Goal: Transaction & Acquisition: Purchase product/service

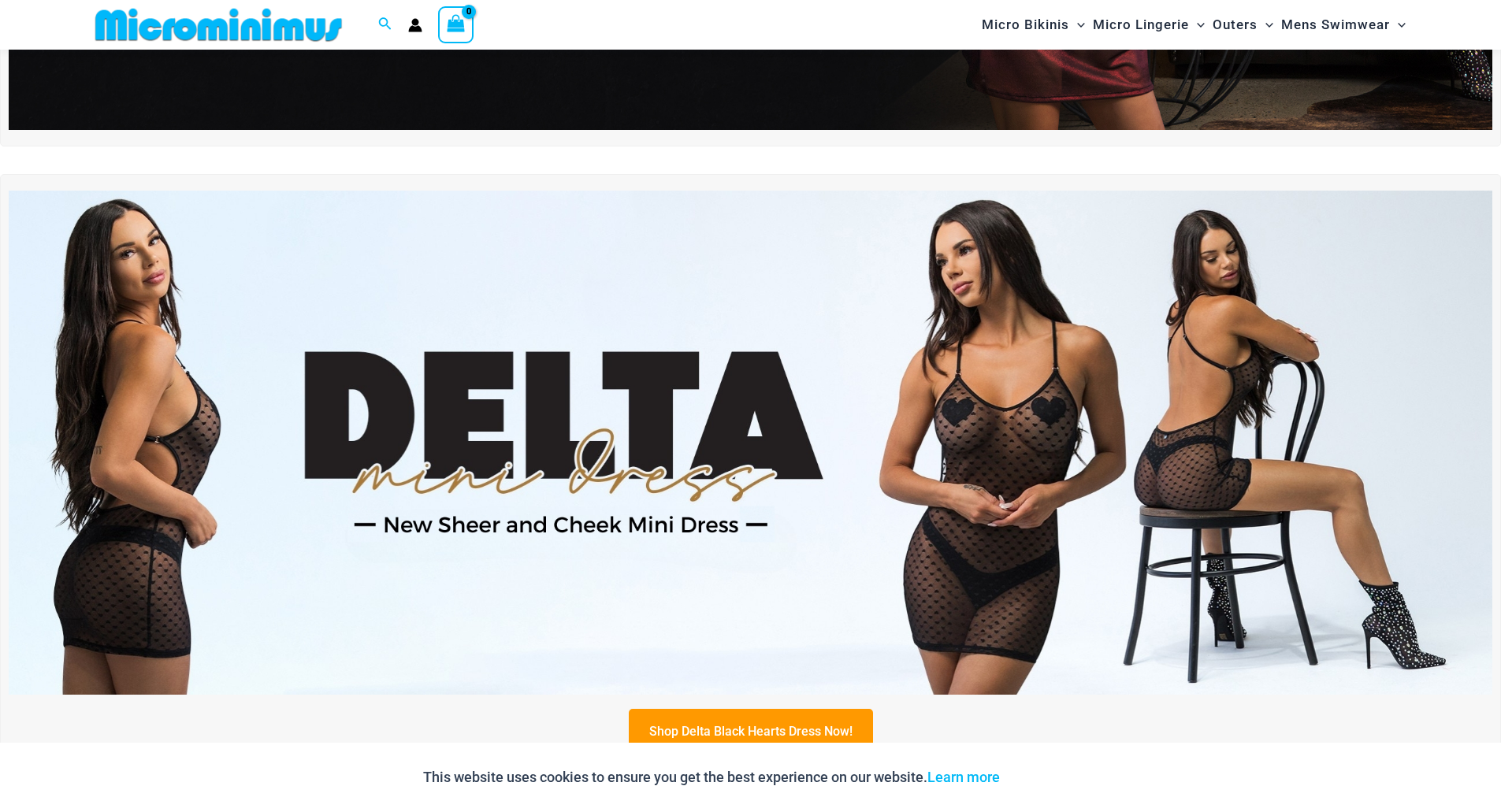
scroll to position [491, 0]
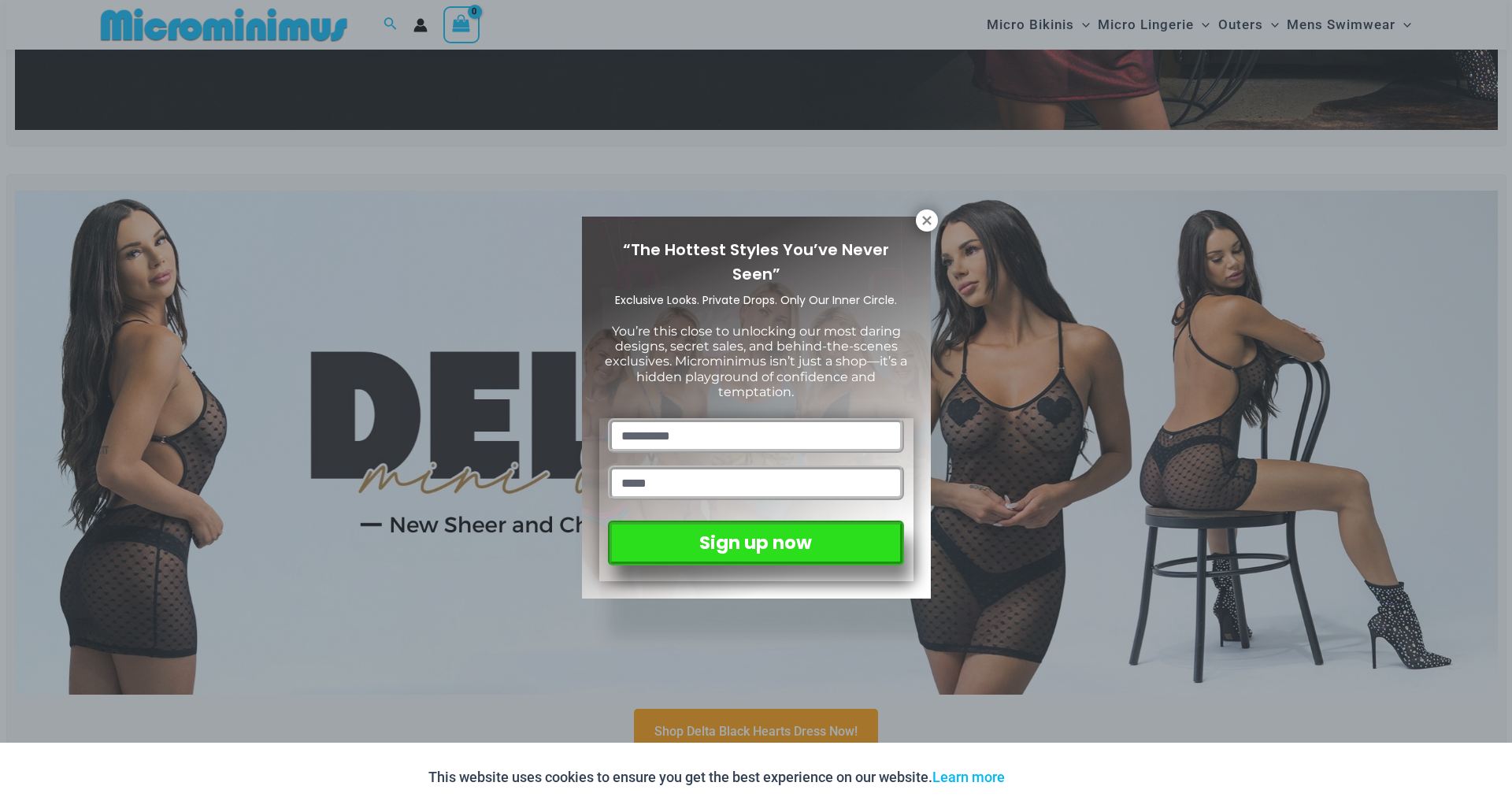
drag, startPoint x: 1509, startPoint y: 44, endPoint x: 1509, endPoint y: 180, distance: 136.0
click at [932, 213] on icon at bounding box center [927, 220] width 14 height 14
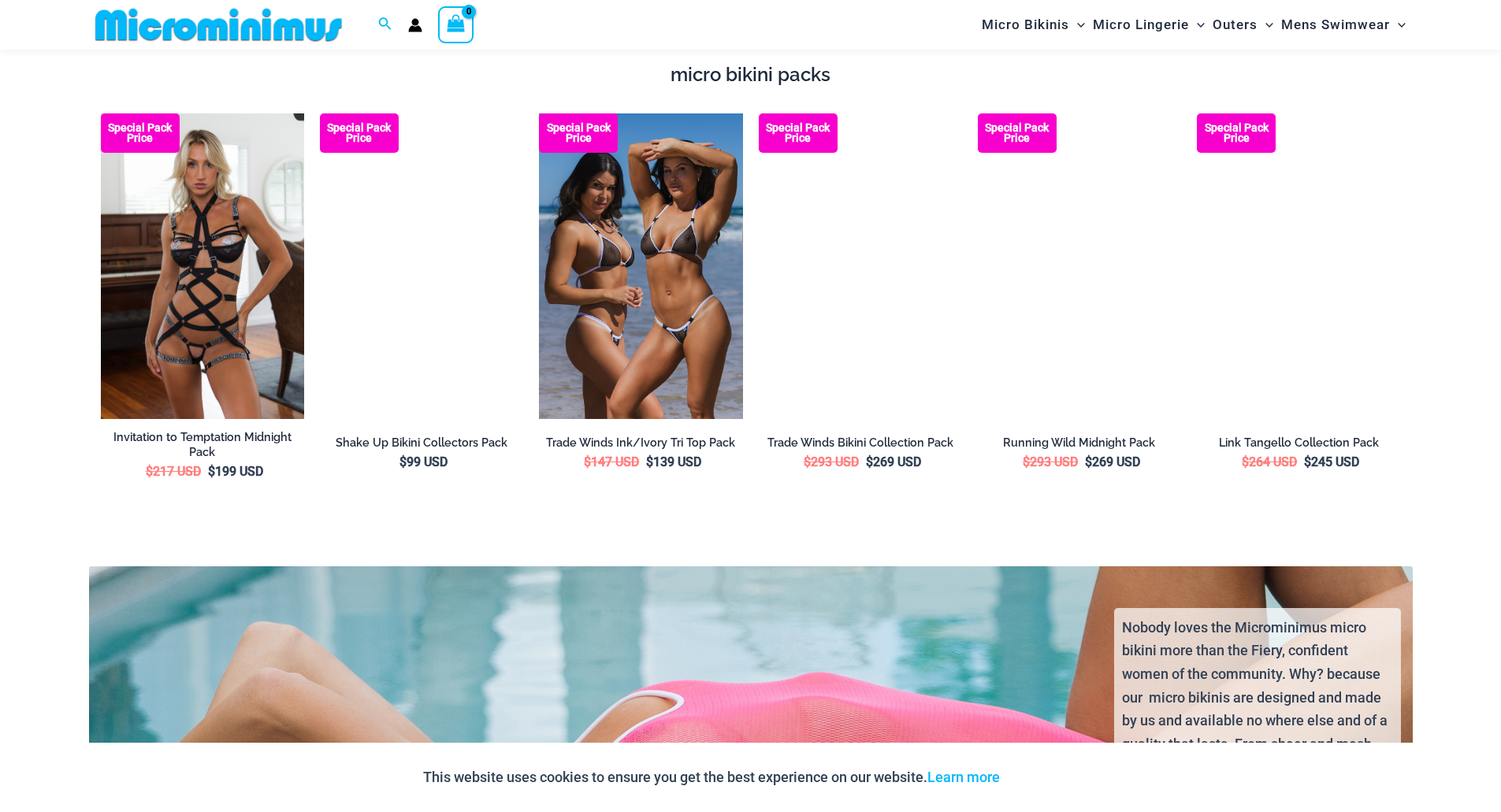
scroll to position [2759, 0]
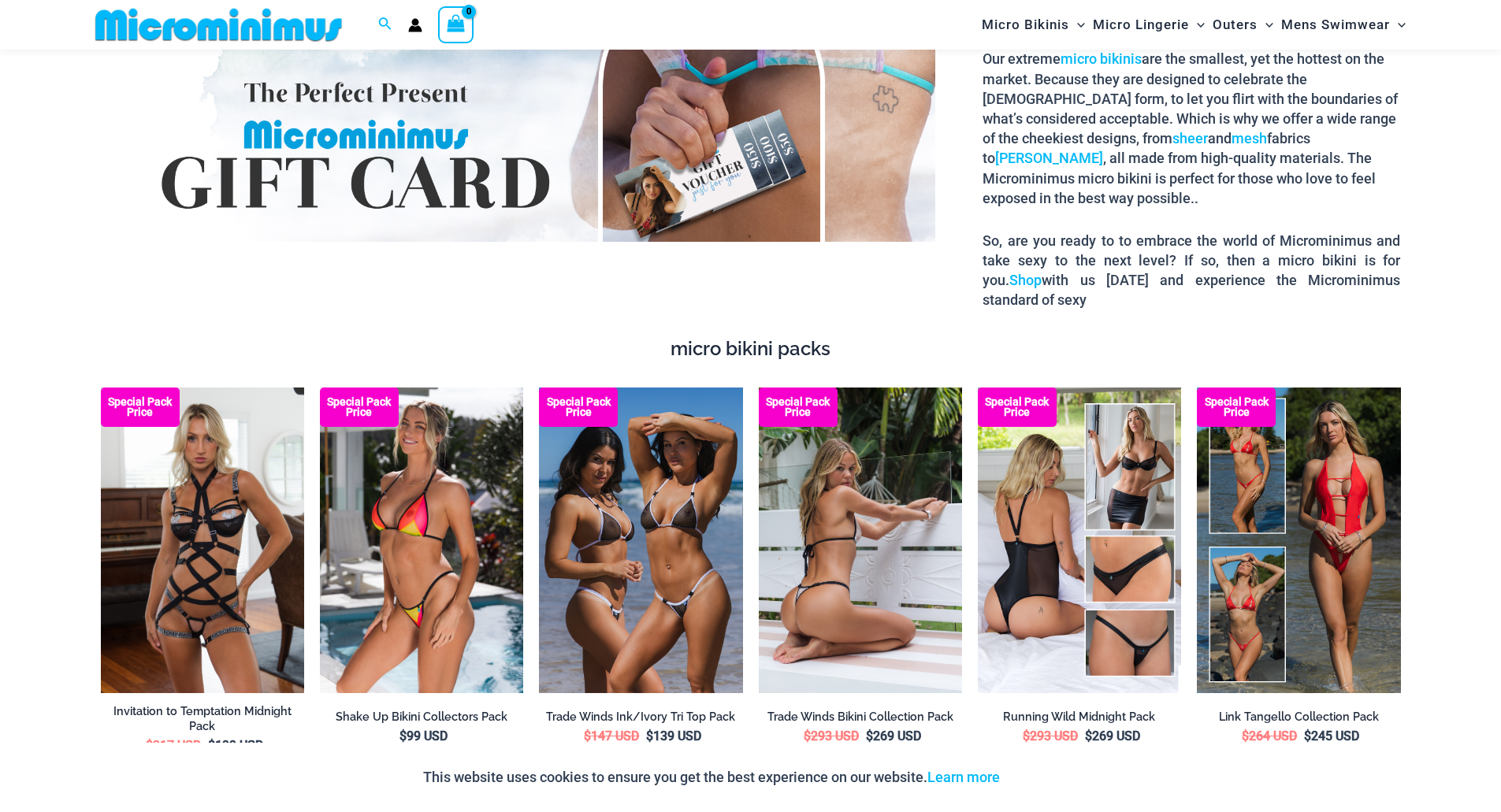
click at [814, 436] on img at bounding box center [860, 540] width 203 height 305
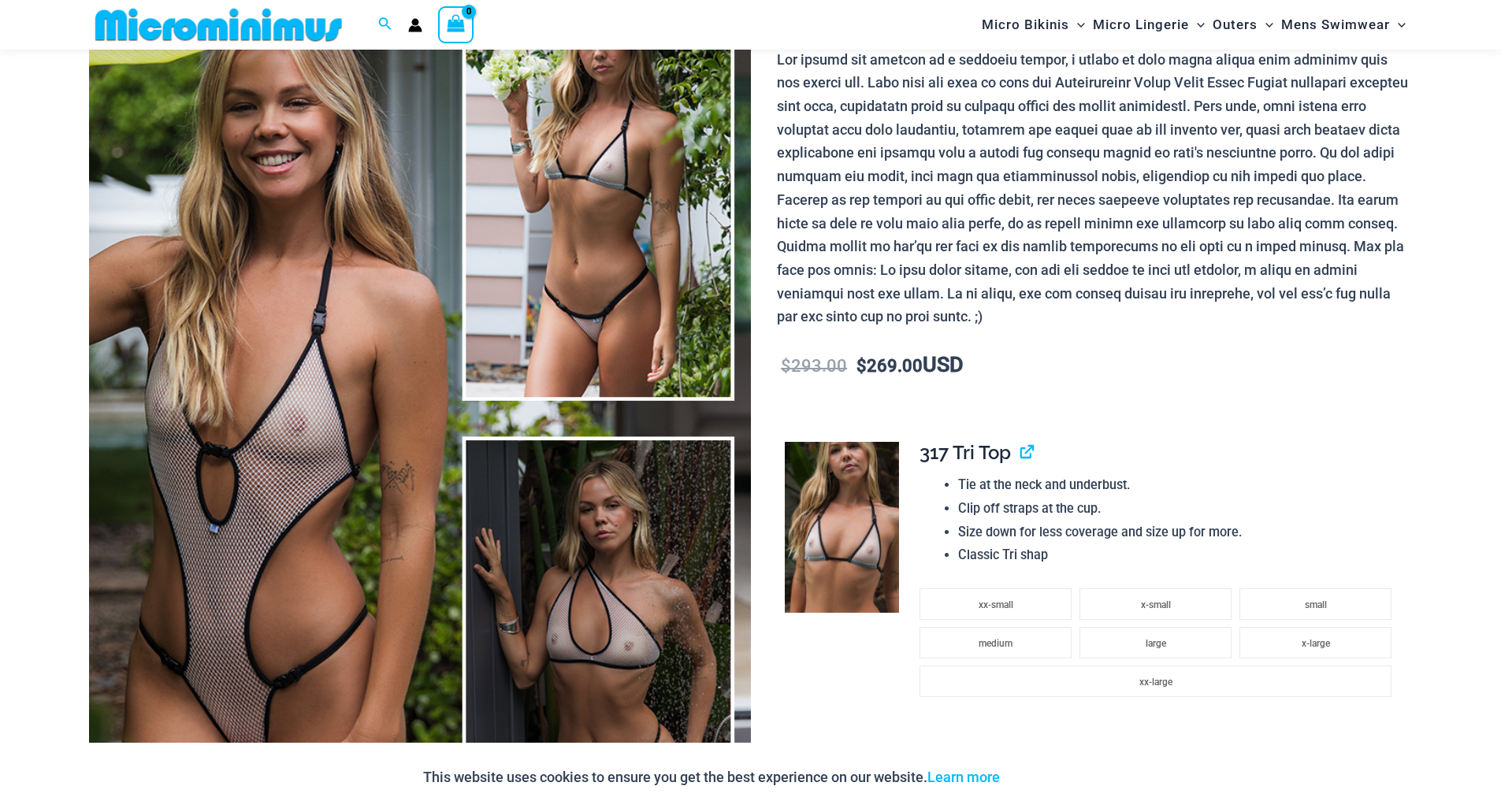
scroll to position [222, 0]
click at [834, 505] on img at bounding box center [842, 527] width 115 height 172
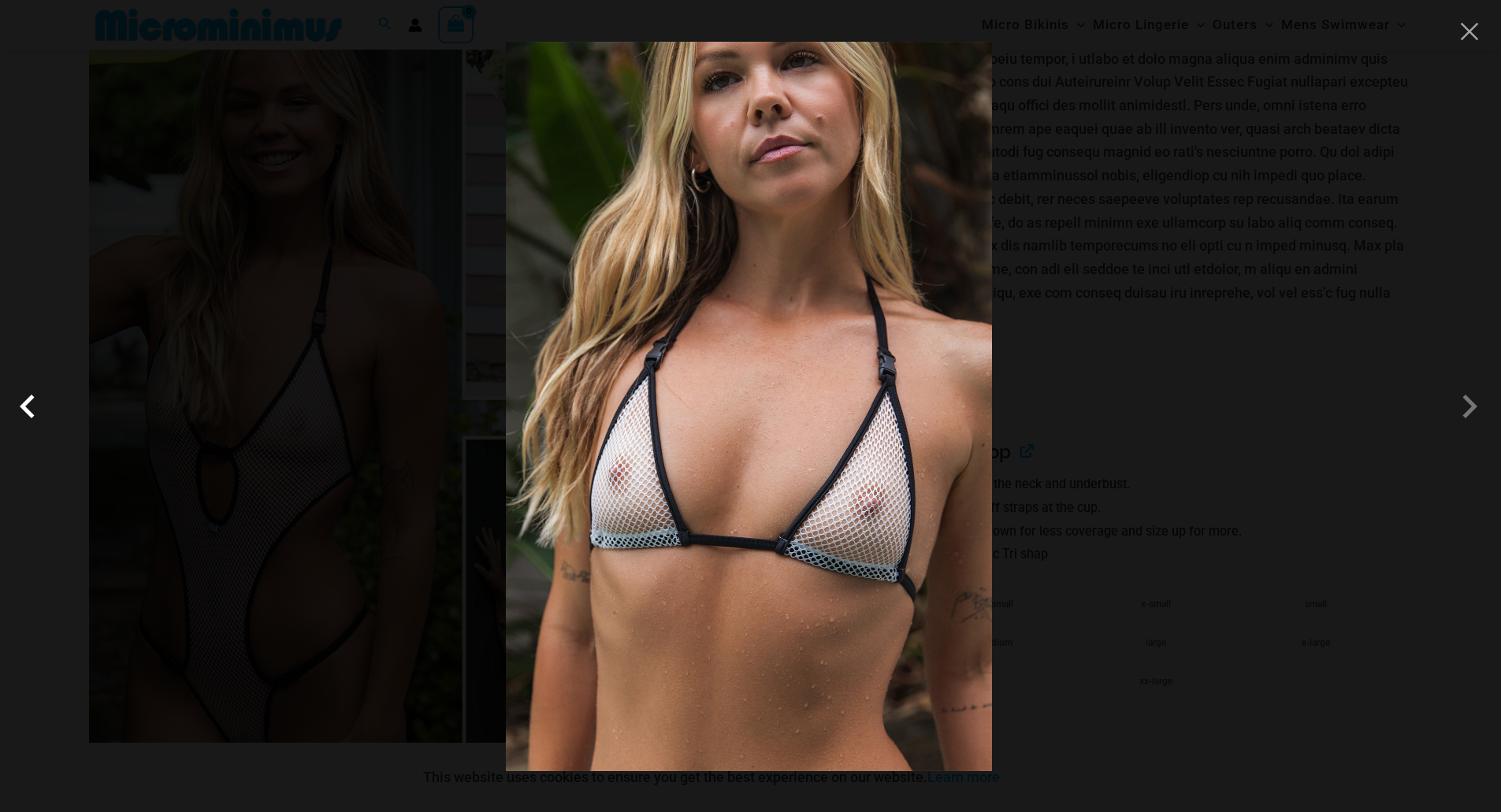
click at [39, 407] on span at bounding box center [31, 406] width 47 height 47
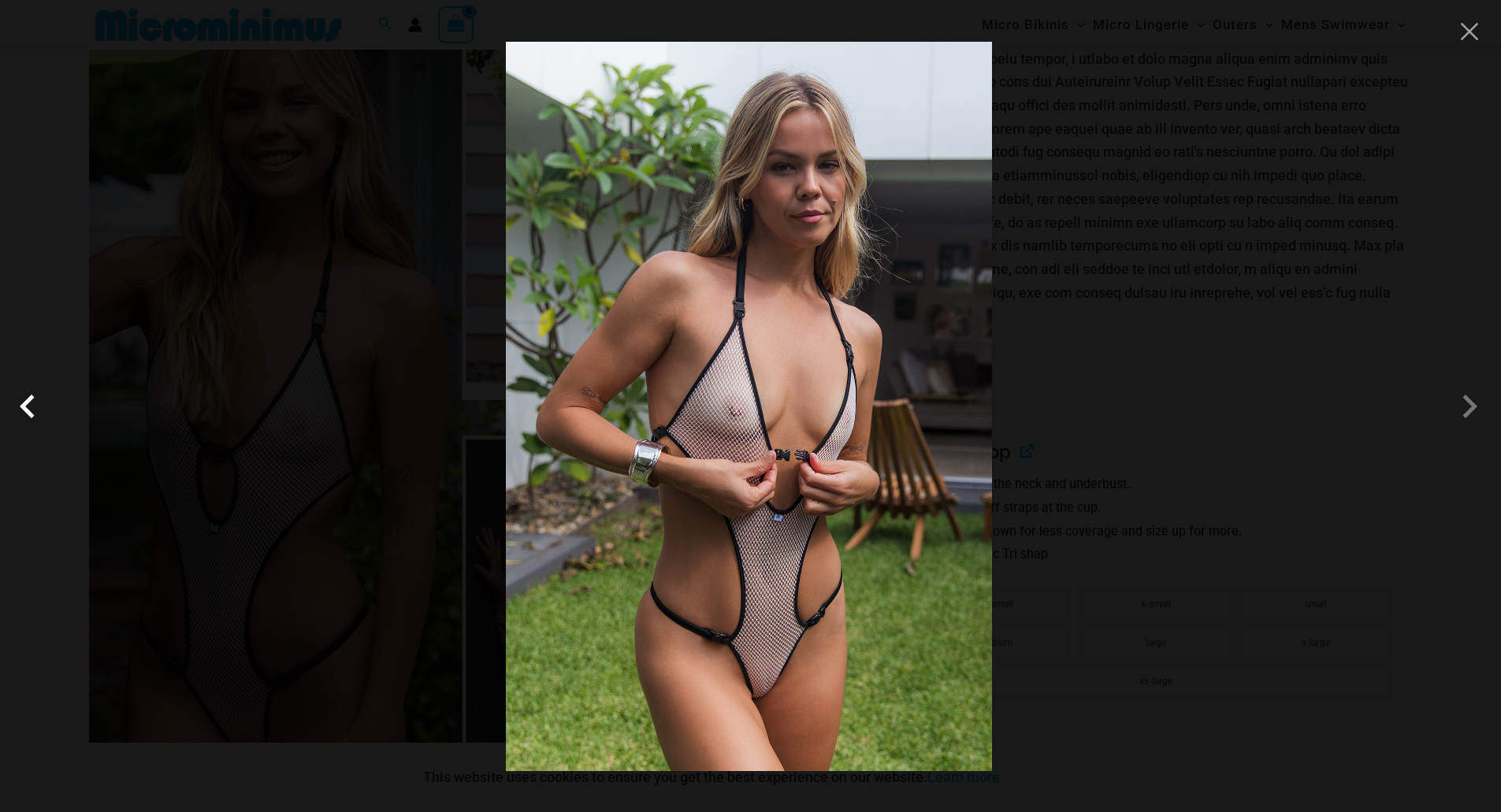
click at [30, 409] on span at bounding box center [31, 406] width 47 height 47
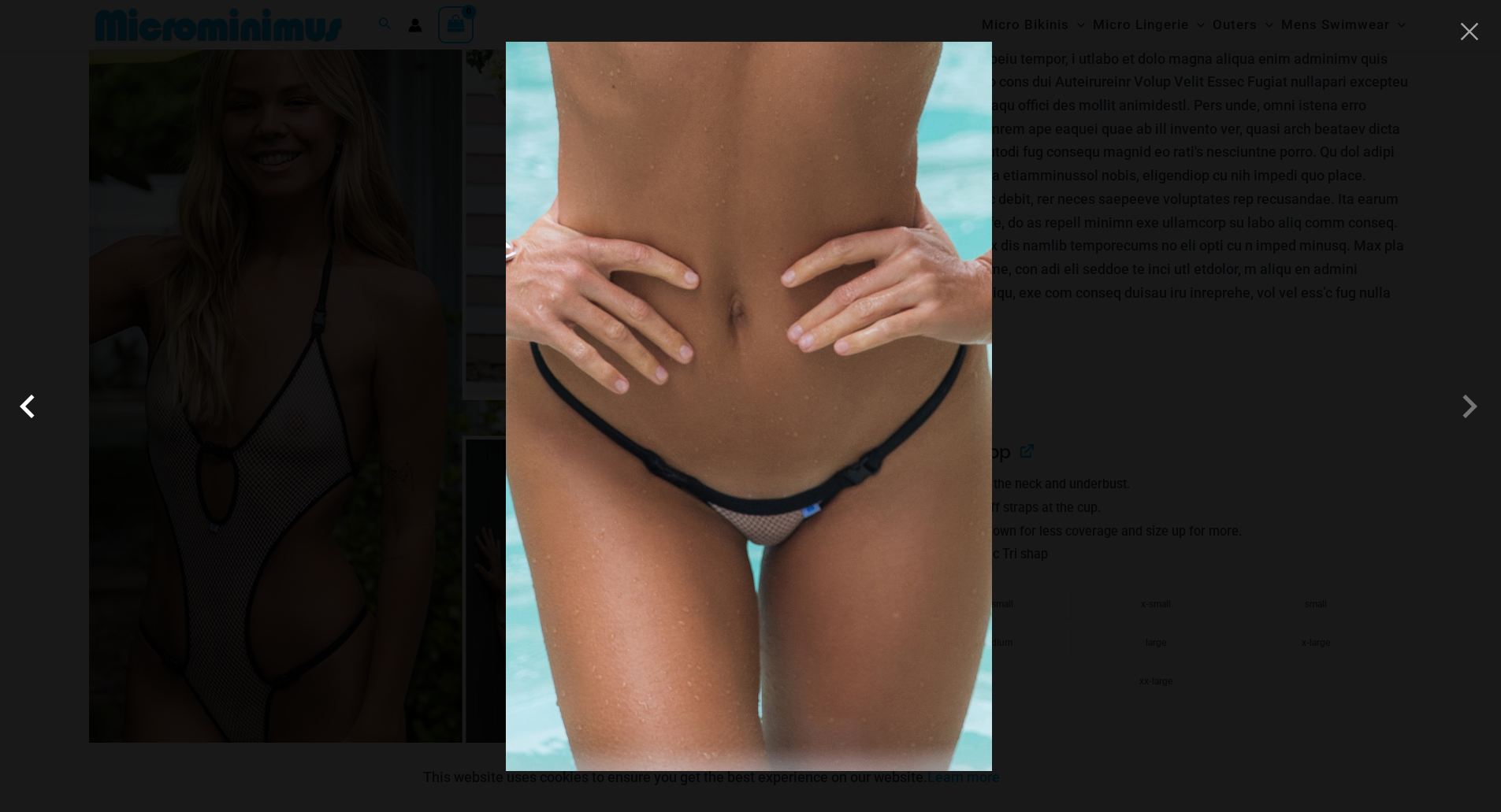
click at [30, 409] on span at bounding box center [31, 406] width 47 height 47
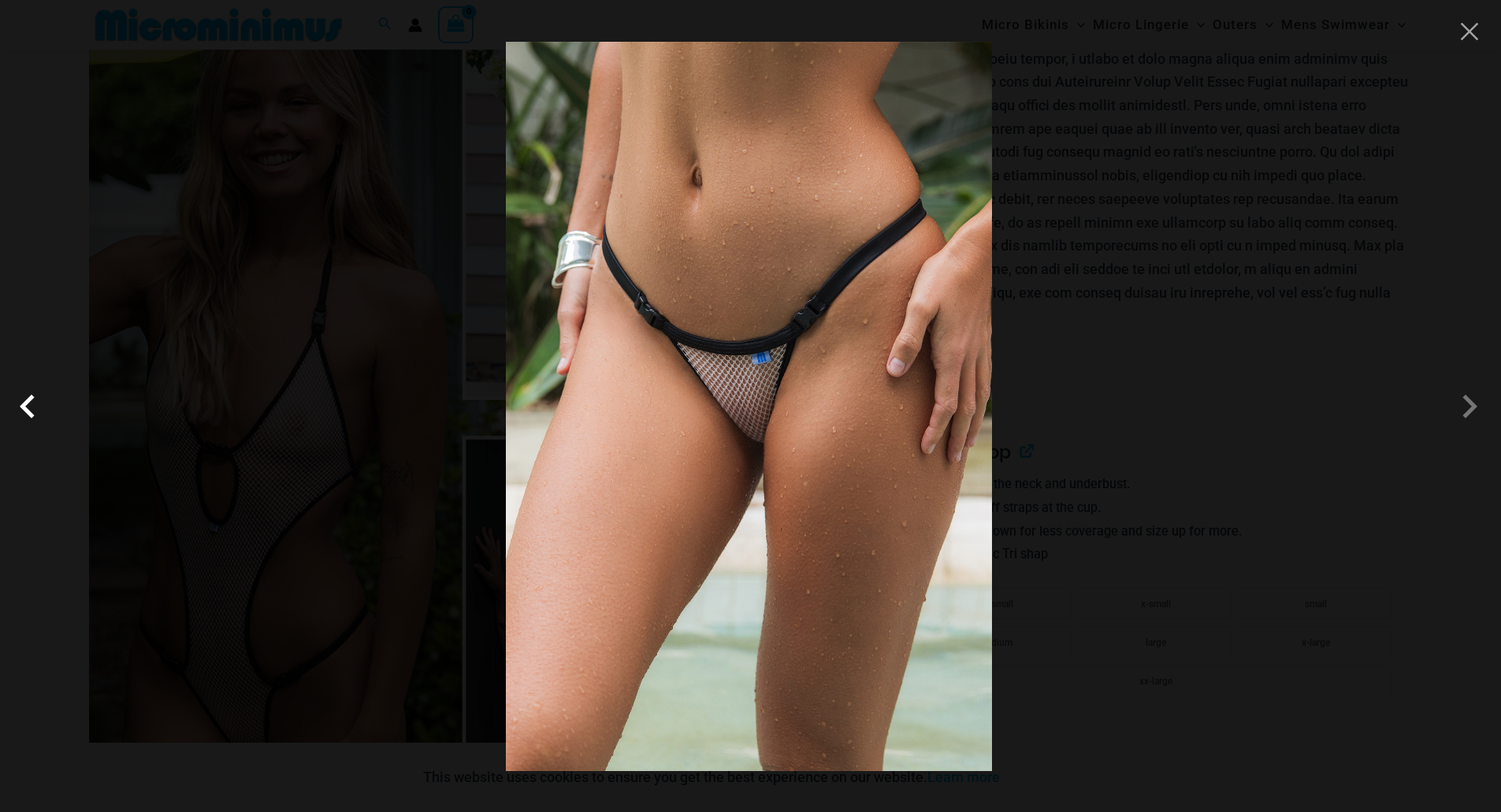
click at [30, 409] on span at bounding box center [31, 406] width 47 height 47
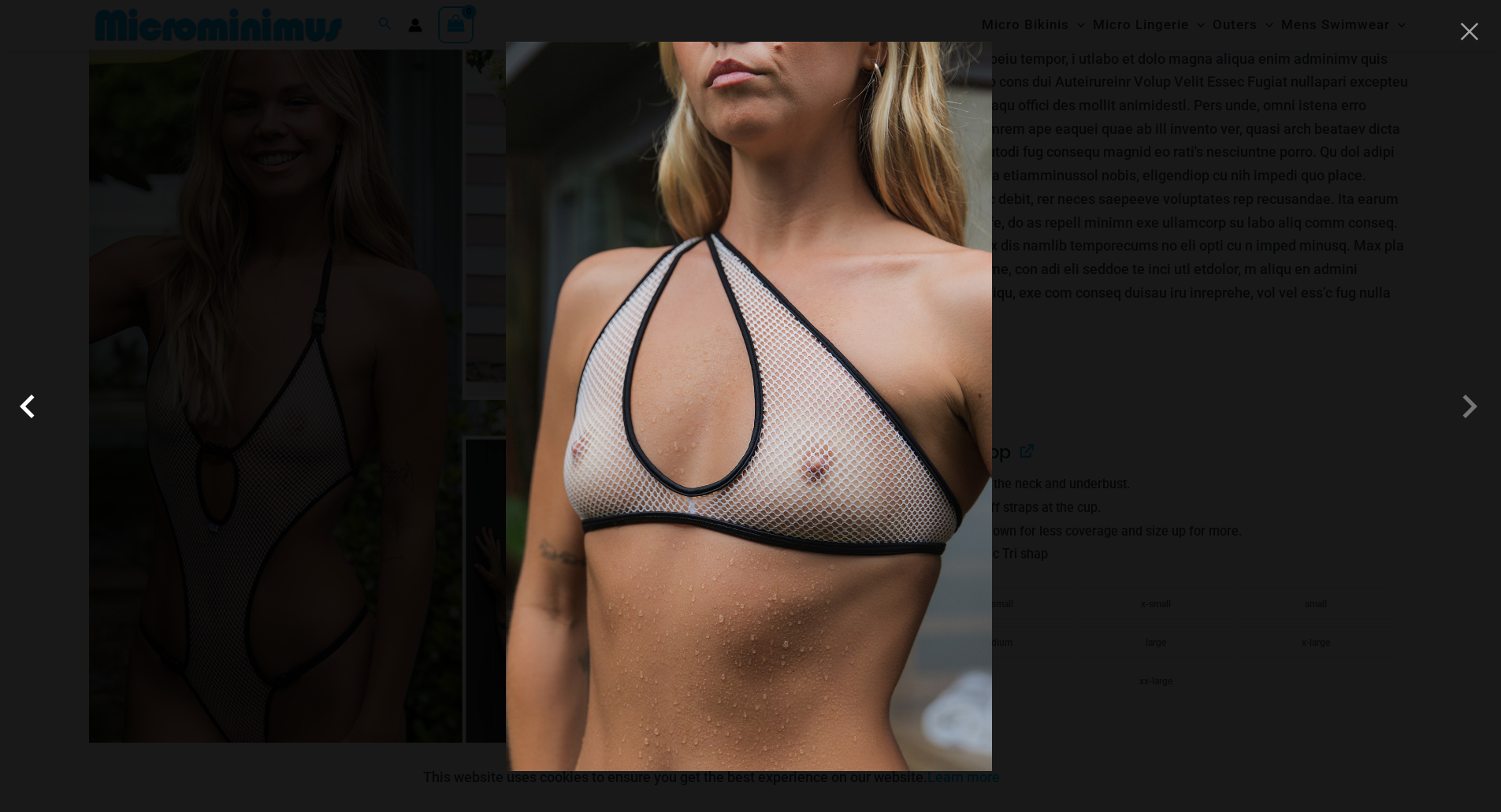
click at [30, 409] on span at bounding box center [31, 406] width 47 height 47
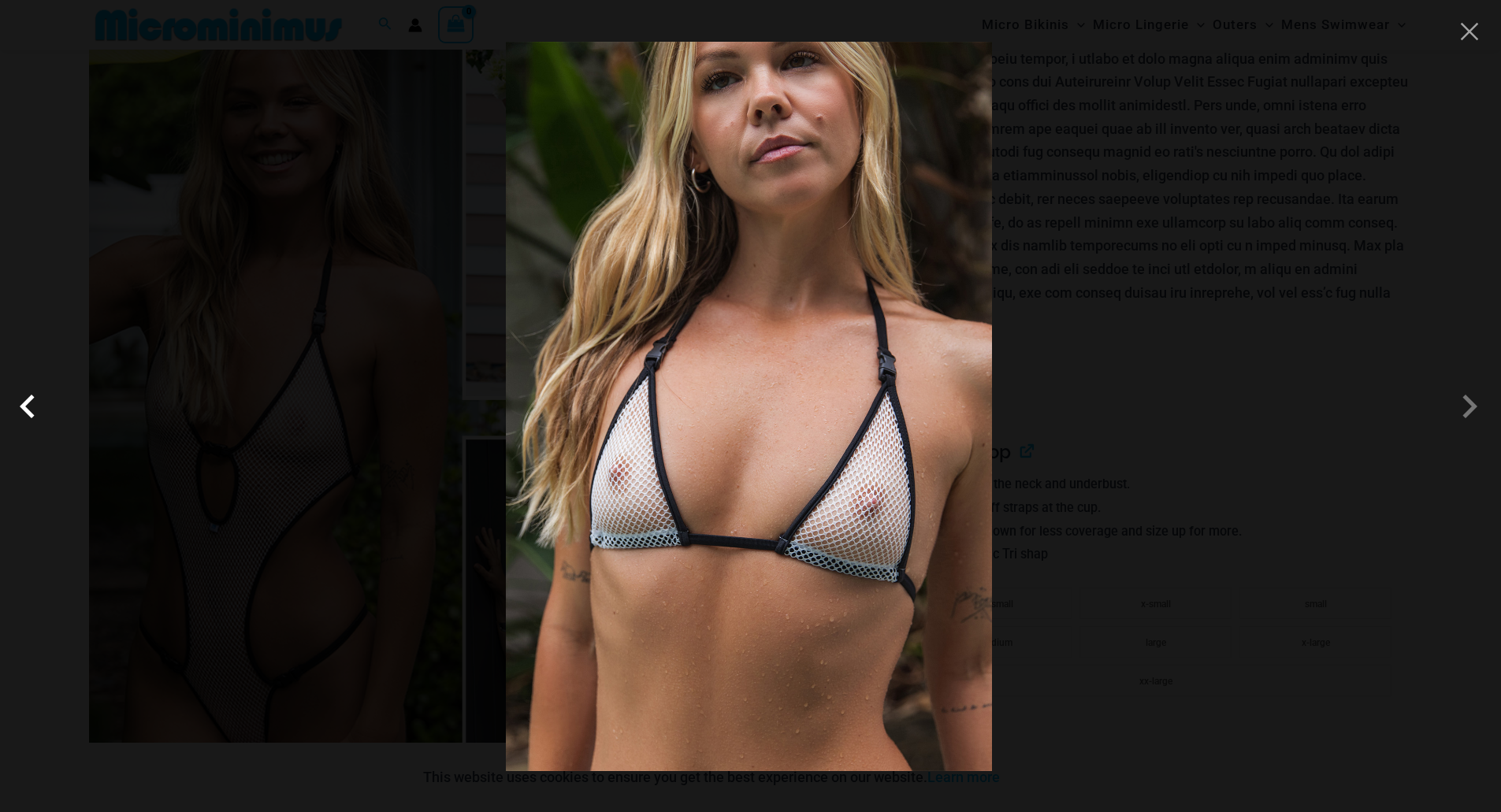
click at [30, 409] on span at bounding box center [31, 406] width 47 height 47
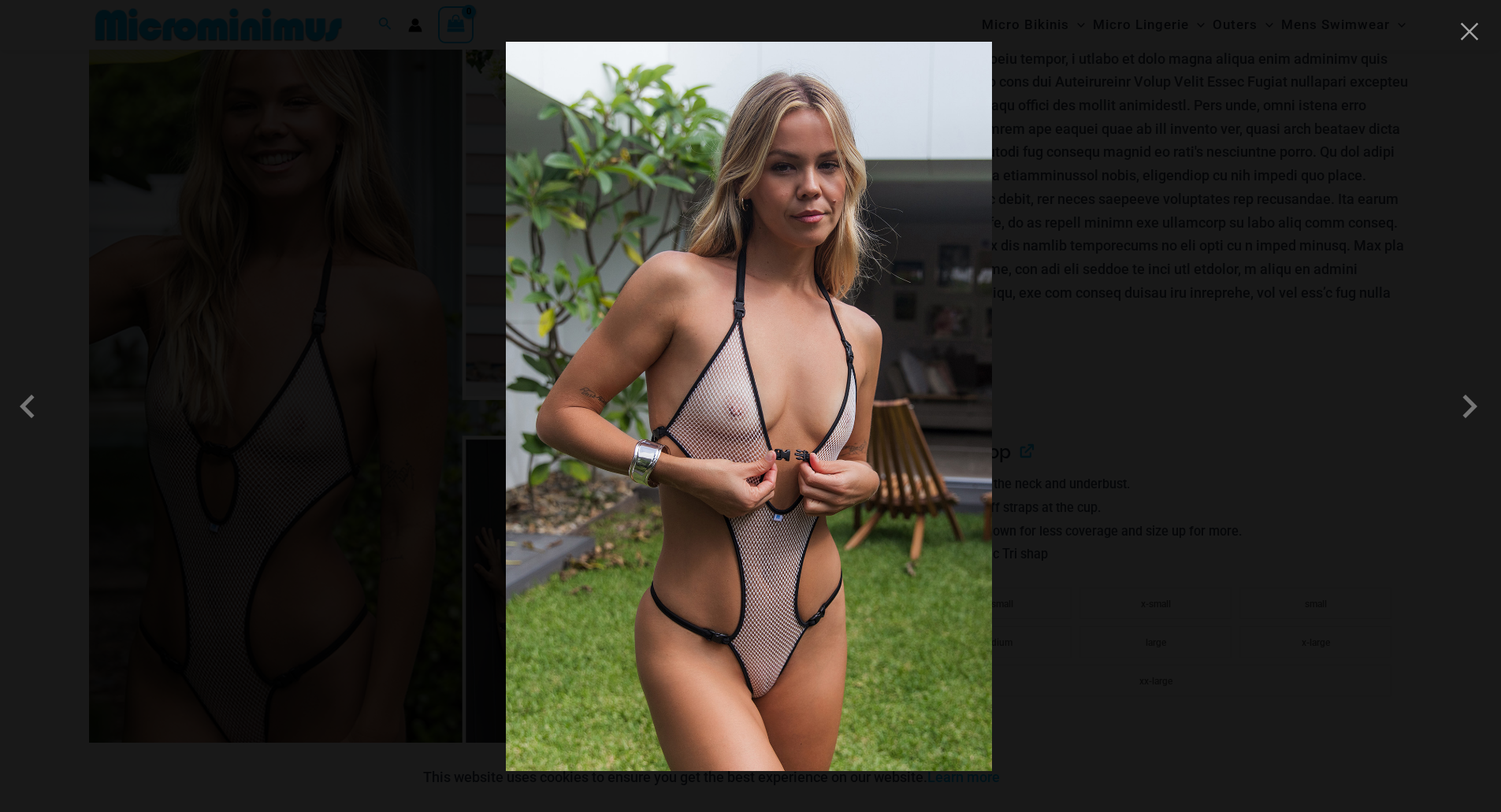
click at [1451, 39] on div at bounding box center [750, 406] width 1501 height 812
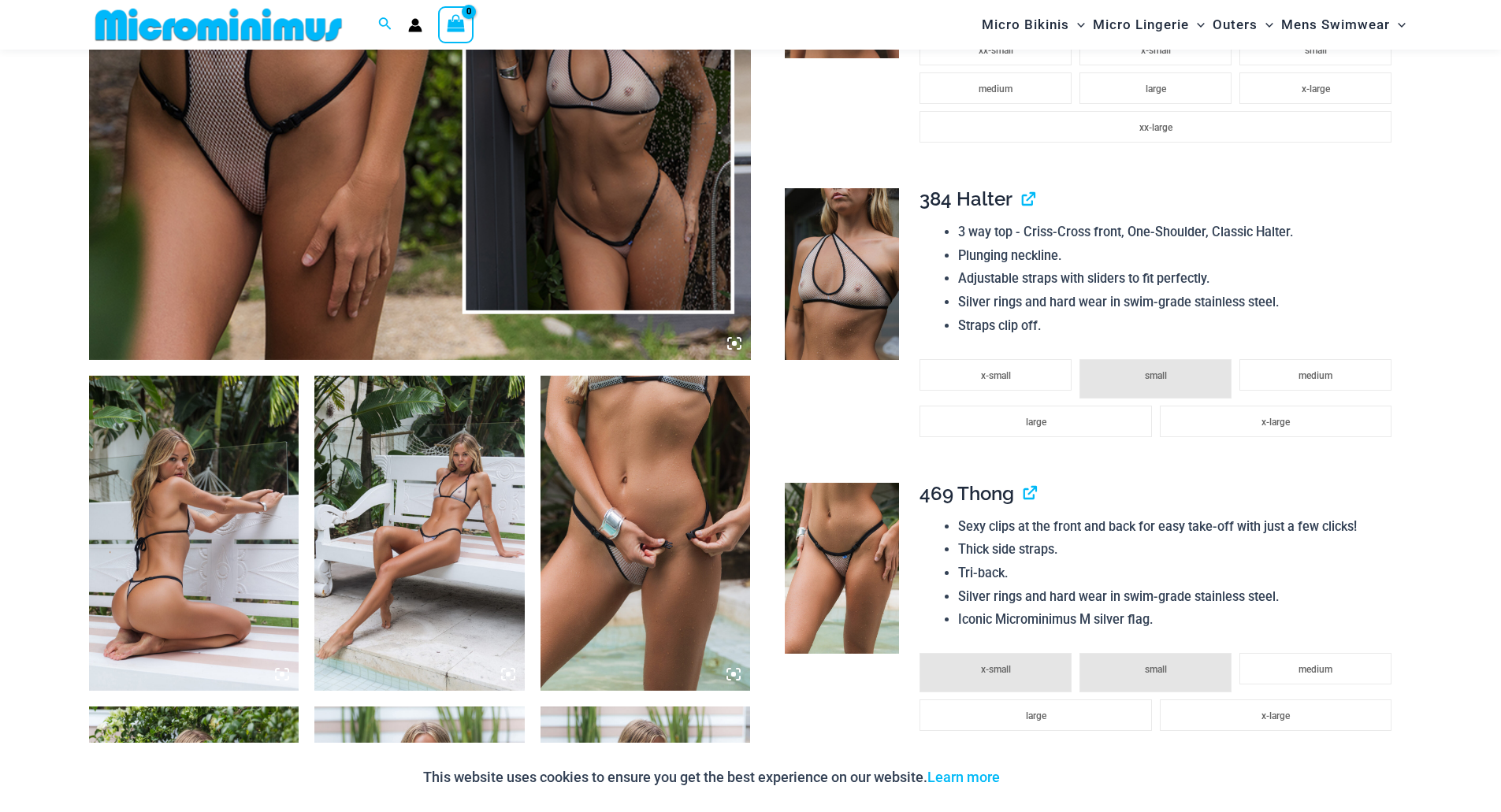
scroll to position [849, 0]
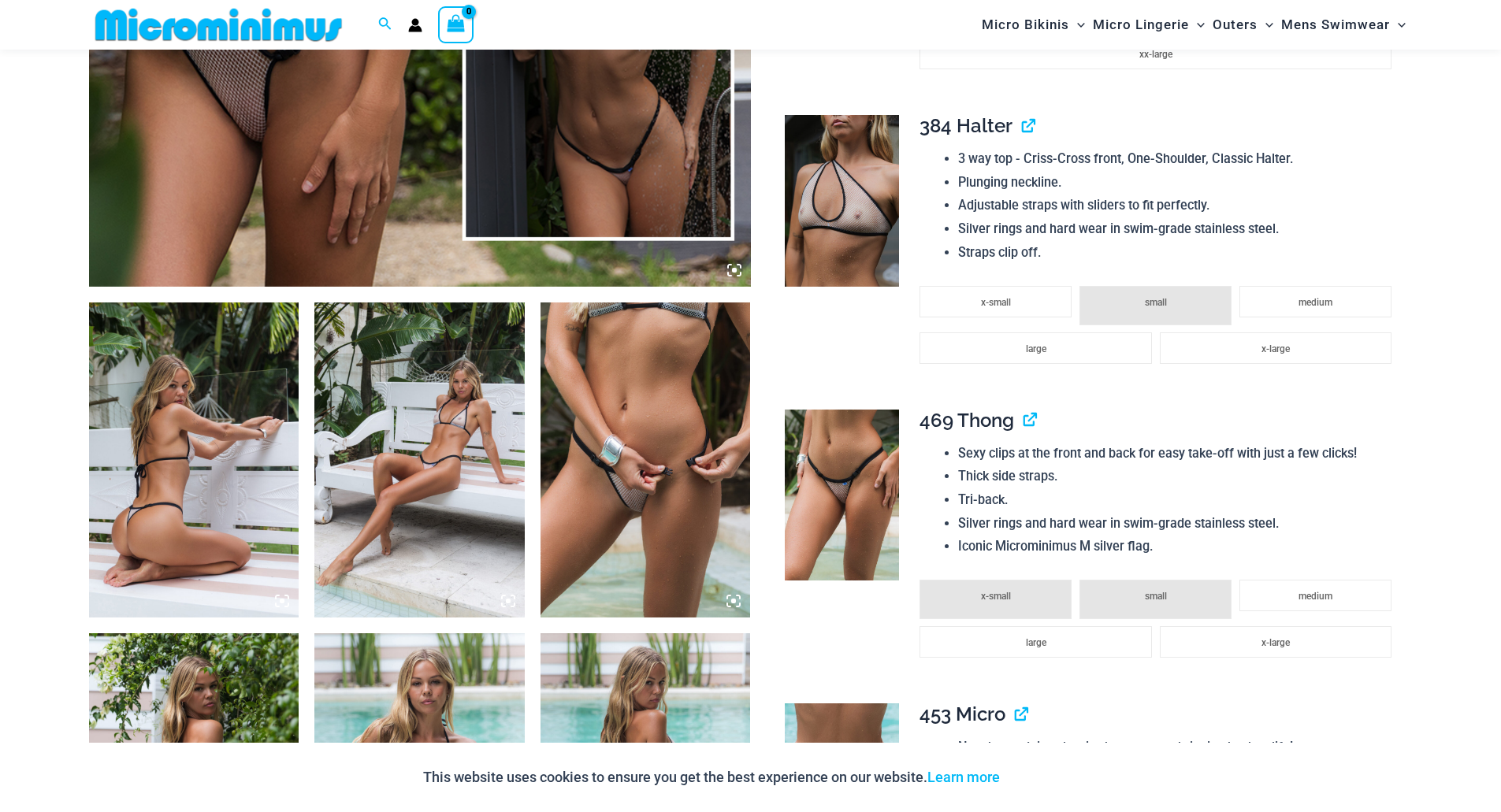
click at [685, 382] on img at bounding box center [646, 460] width 211 height 315
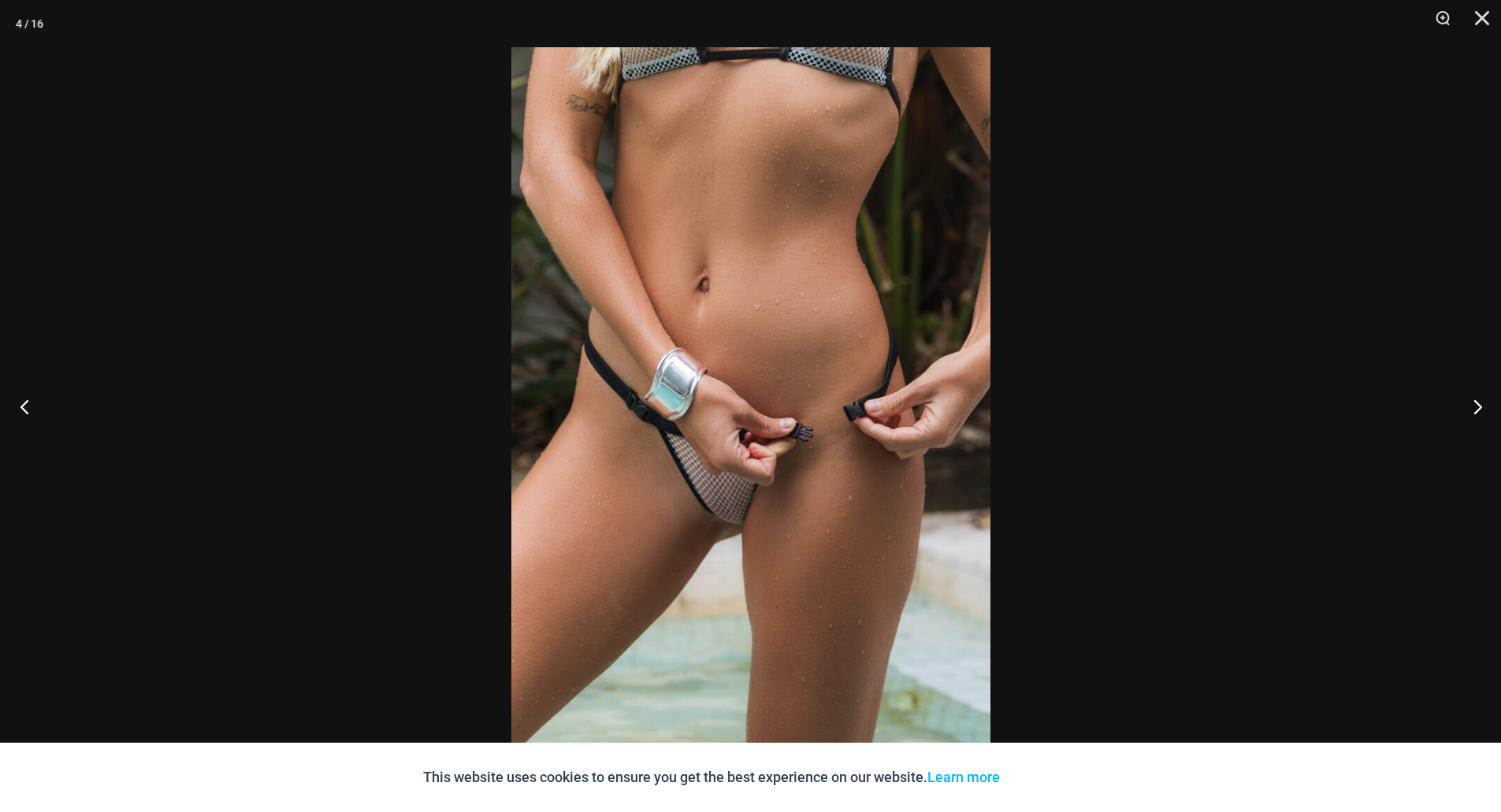
click at [23, 414] on button "Previous" at bounding box center [29, 407] width 59 height 79
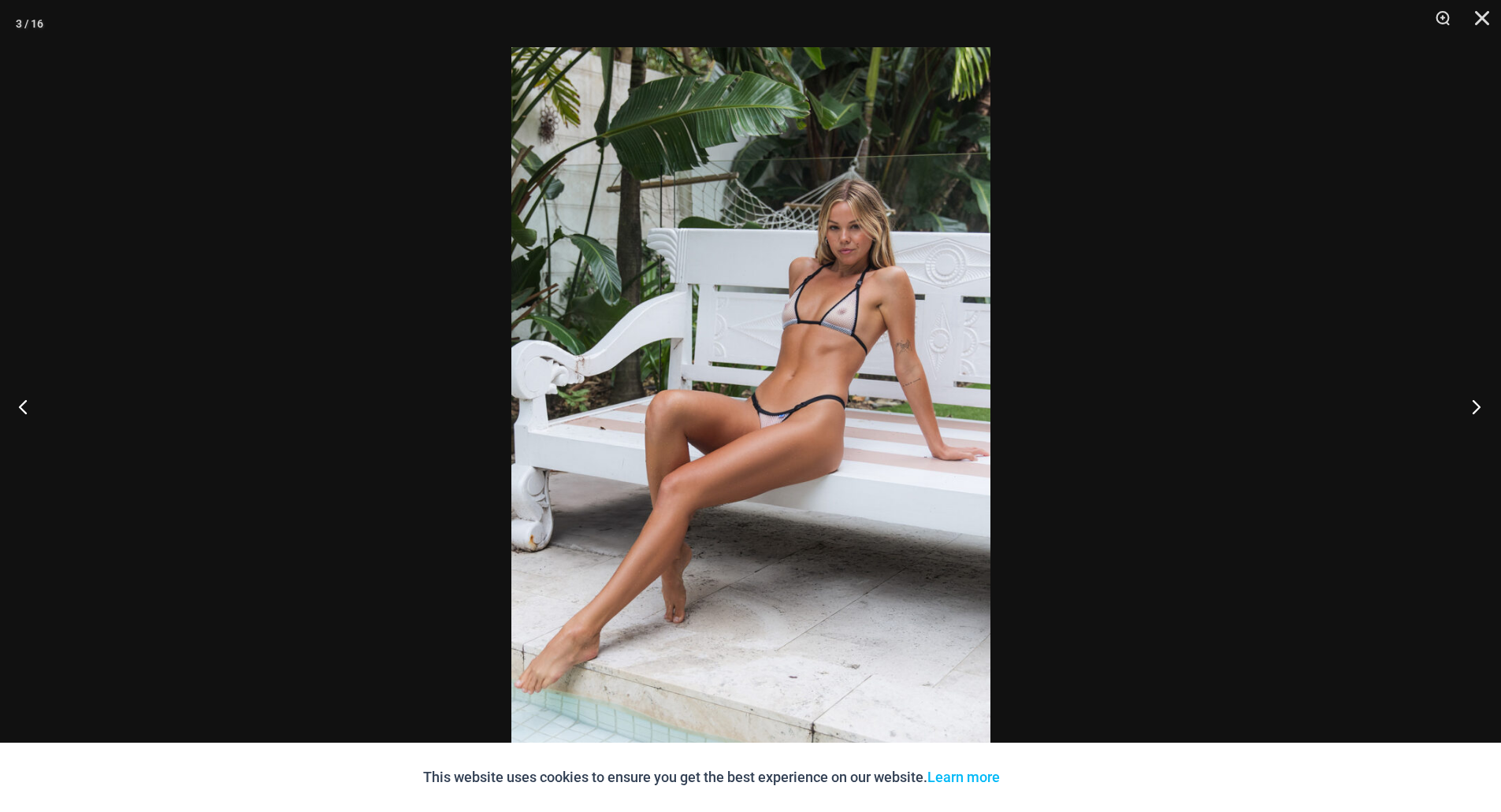
click at [1478, 406] on button "Next" at bounding box center [1472, 407] width 59 height 79
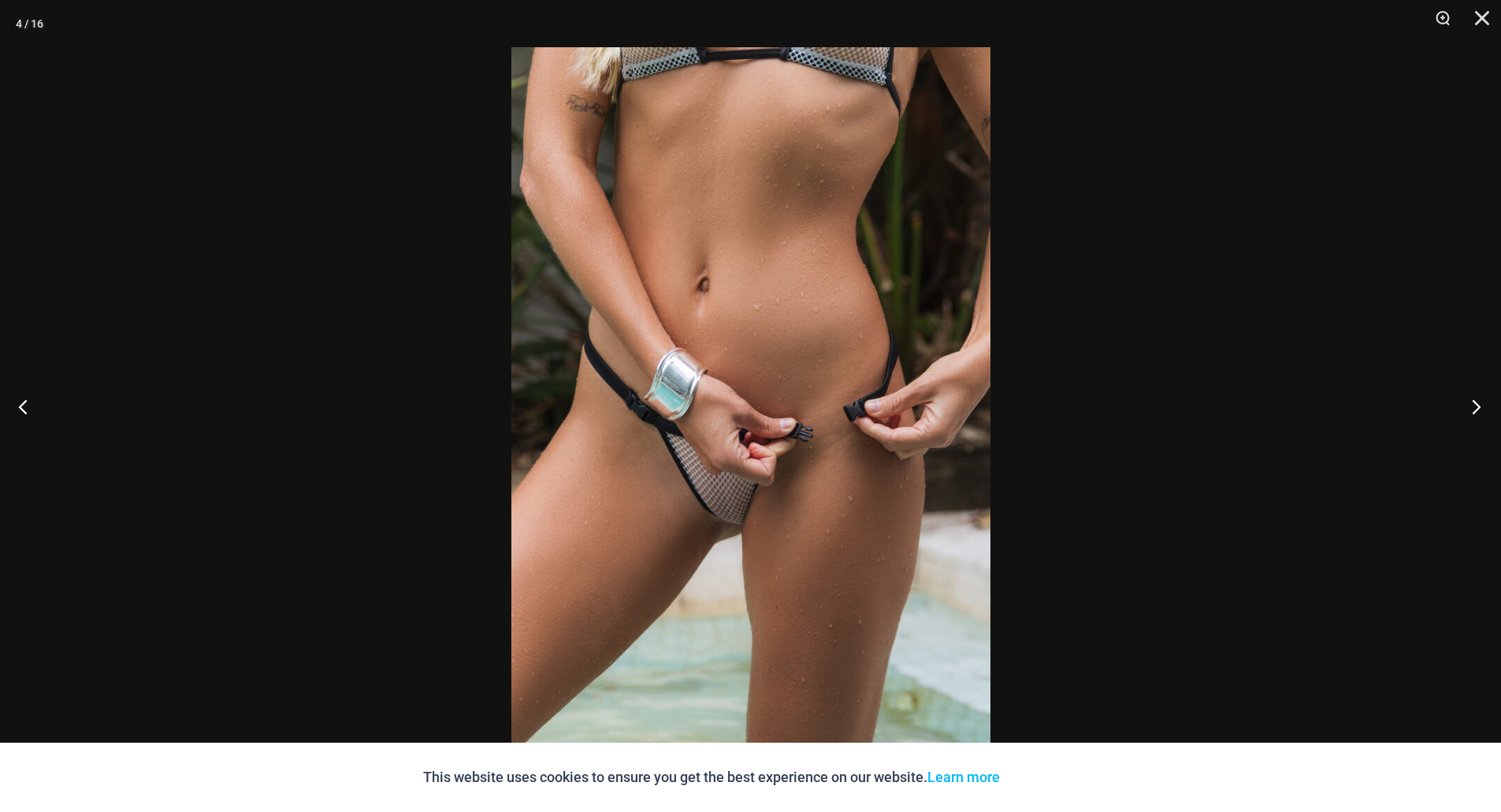
click at [1478, 406] on button "Next" at bounding box center [1472, 407] width 59 height 79
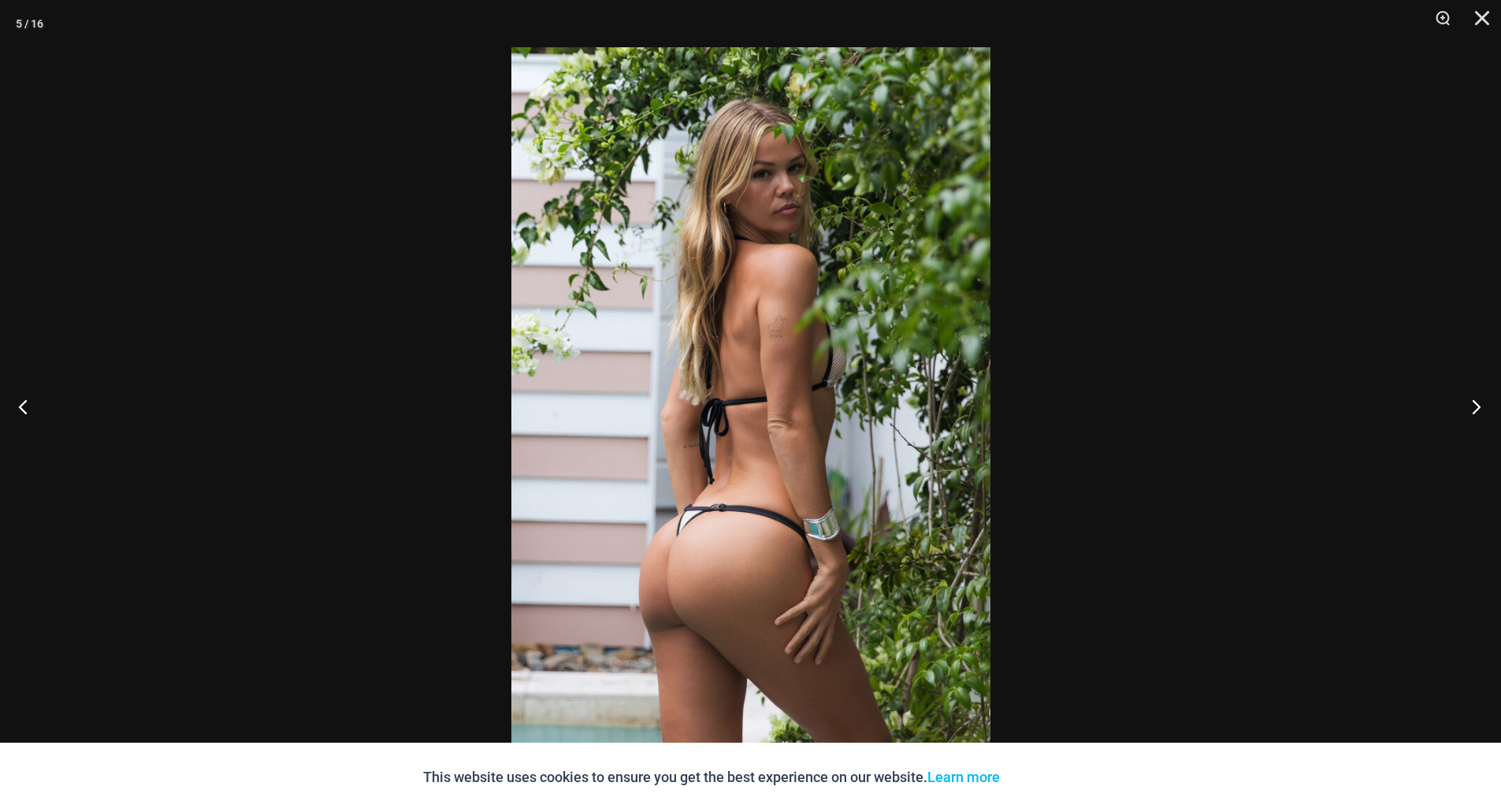
click at [1478, 406] on button "Next" at bounding box center [1472, 407] width 59 height 79
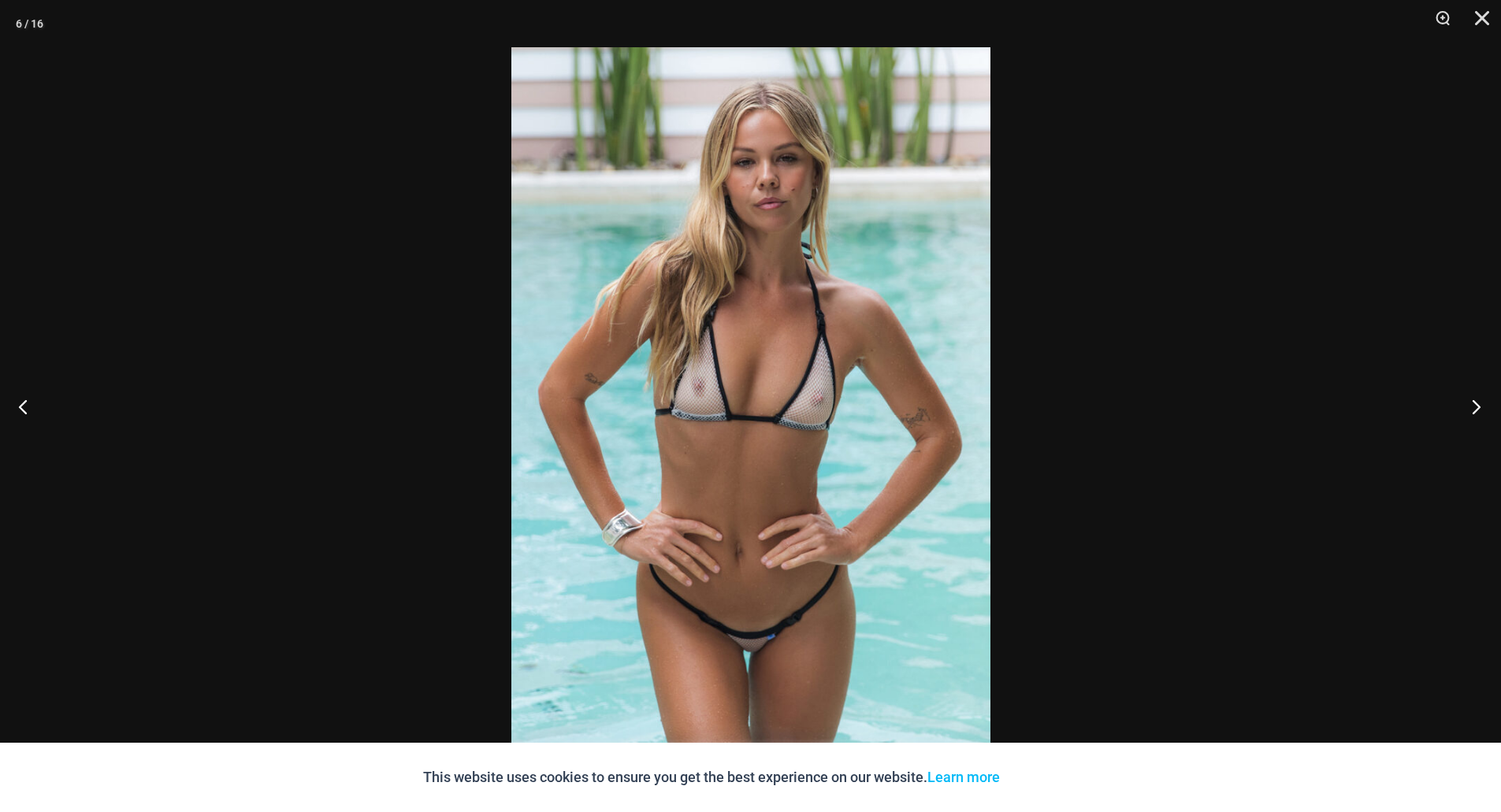
click at [1478, 406] on button "Next" at bounding box center [1472, 407] width 59 height 79
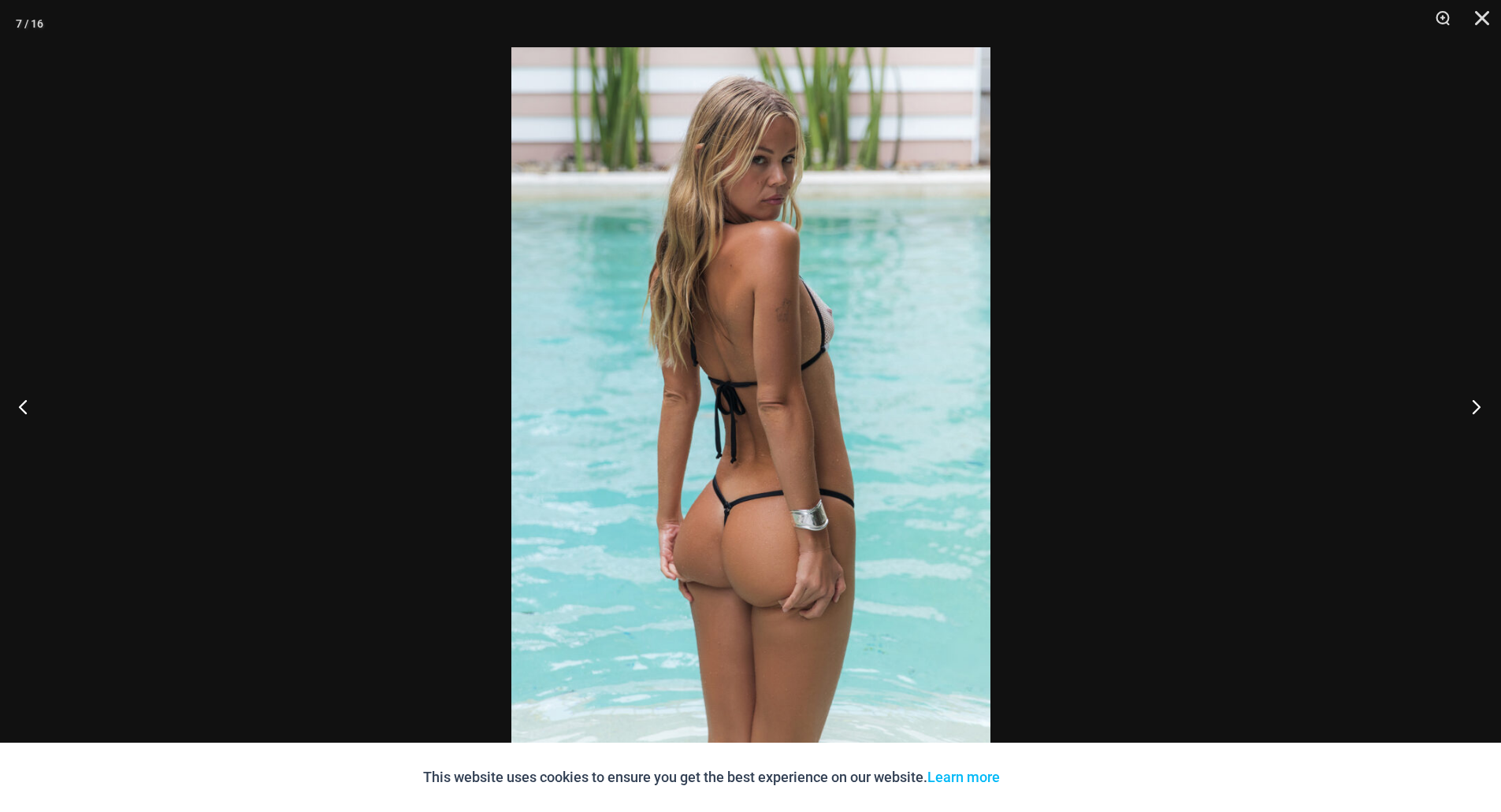
click at [1478, 406] on button "Next" at bounding box center [1472, 407] width 59 height 79
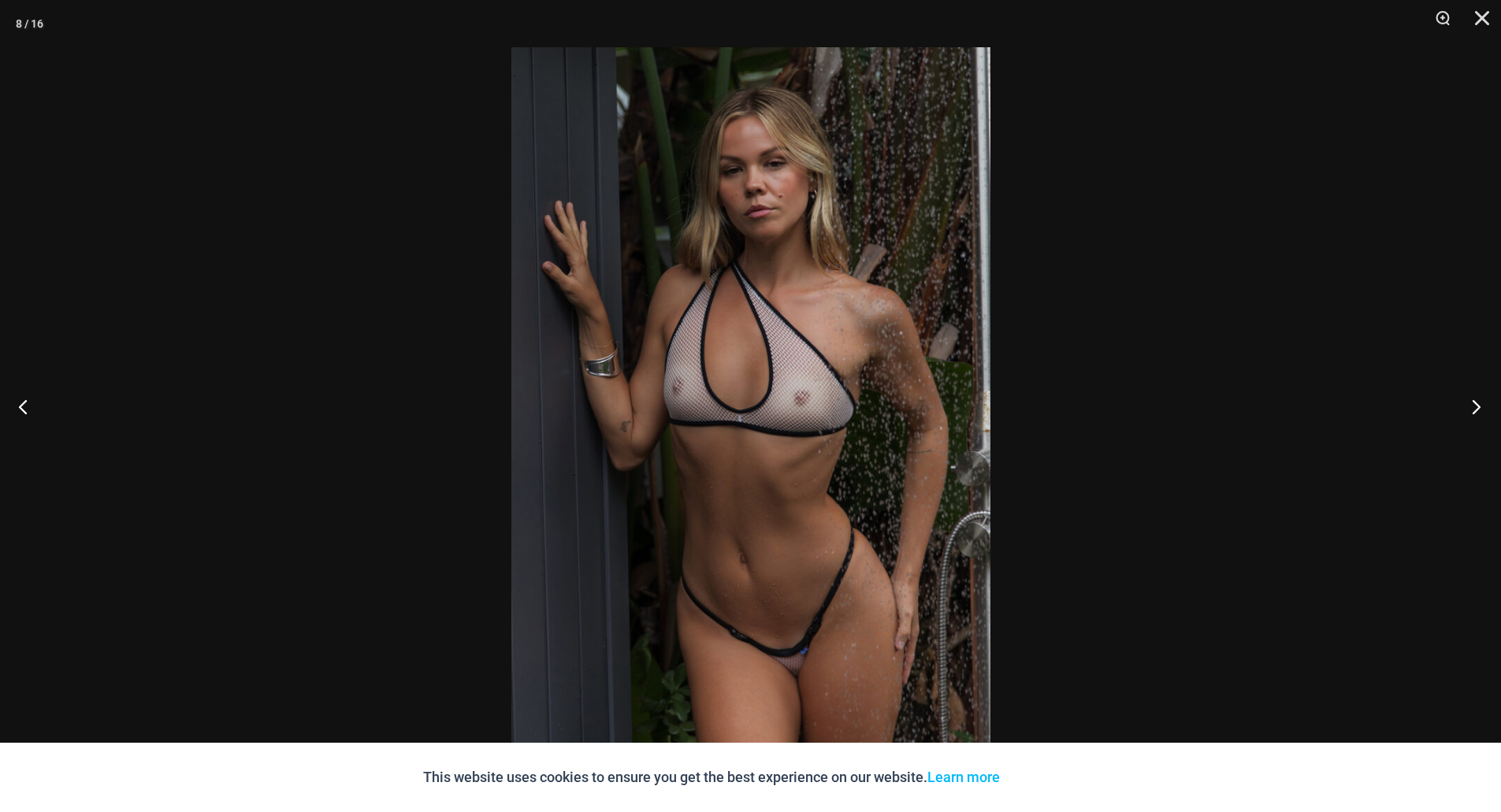
click at [1478, 406] on button "Next" at bounding box center [1472, 407] width 59 height 79
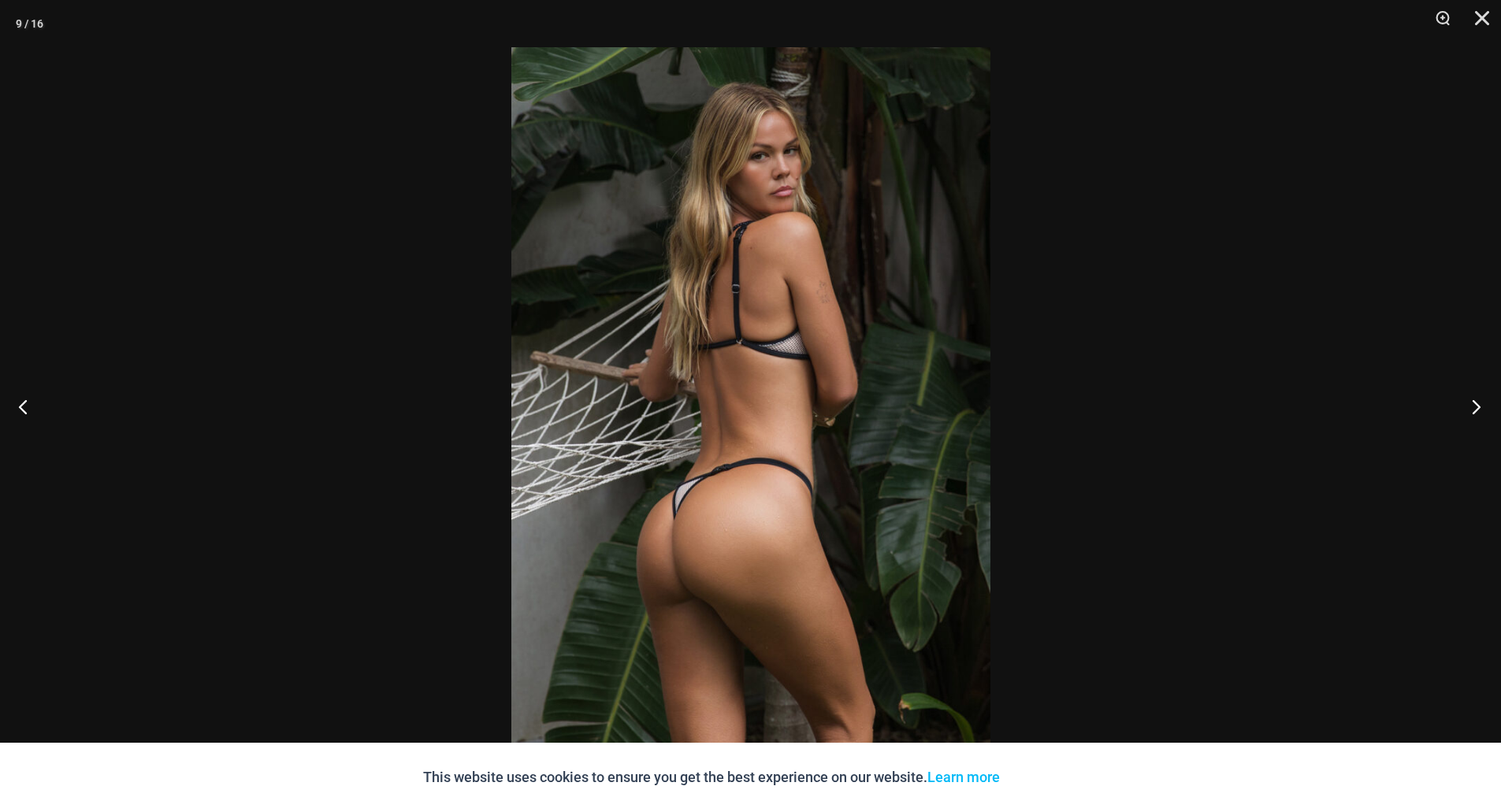
click at [1478, 406] on button "Next" at bounding box center [1472, 407] width 59 height 79
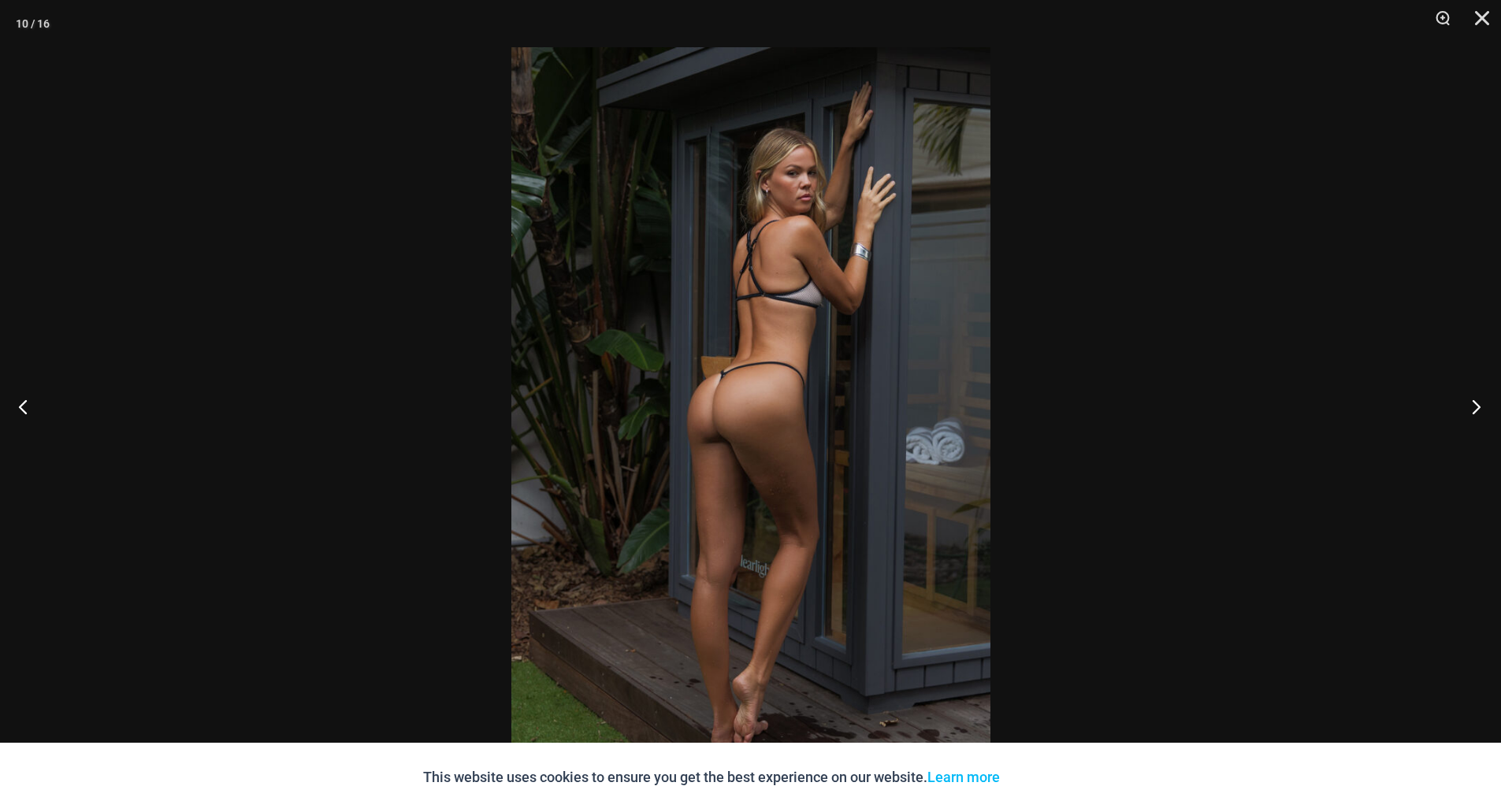
click at [1478, 406] on button "Next" at bounding box center [1472, 407] width 59 height 79
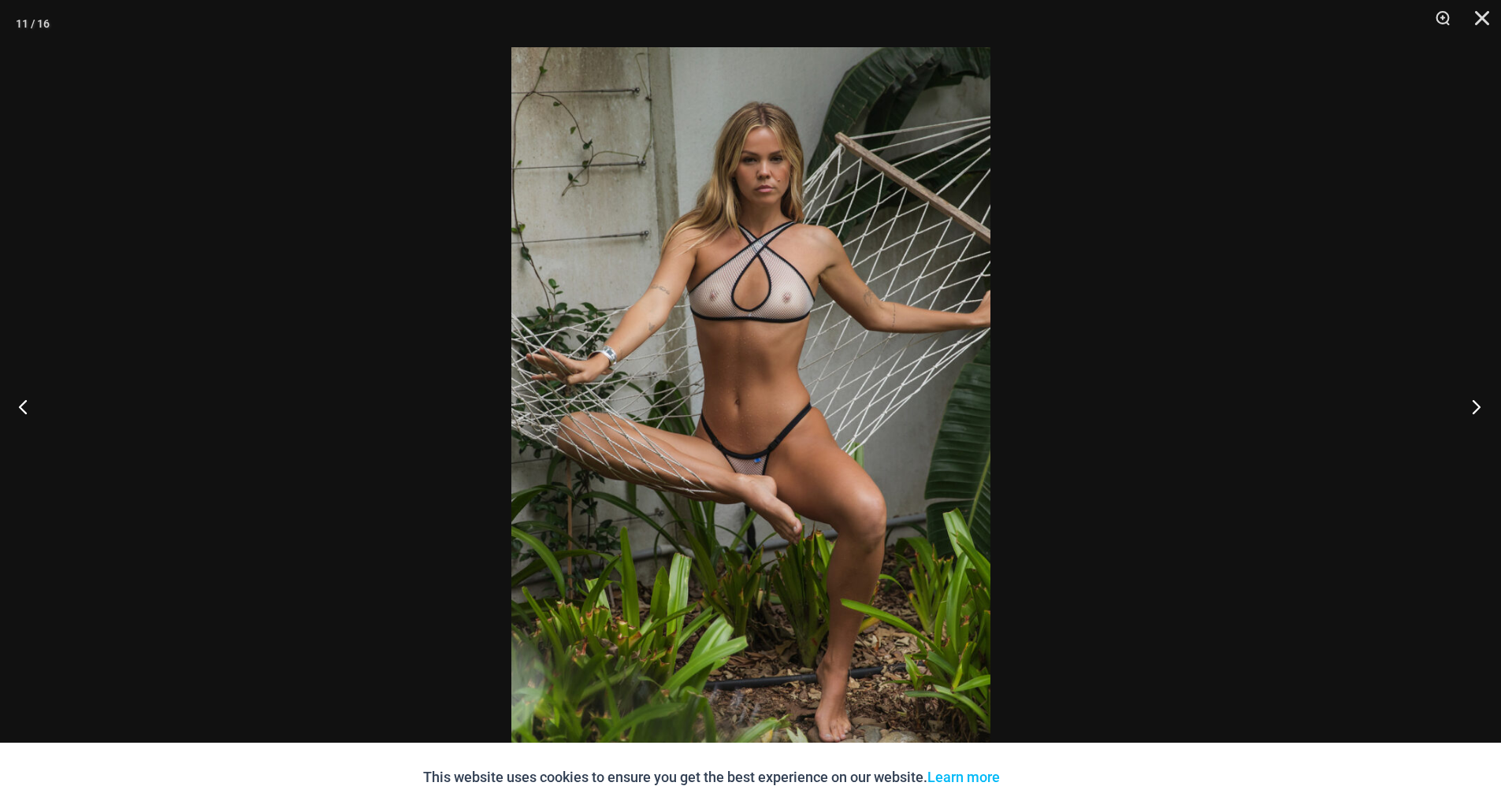
click at [1478, 406] on button "Next" at bounding box center [1472, 407] width 59 height 79
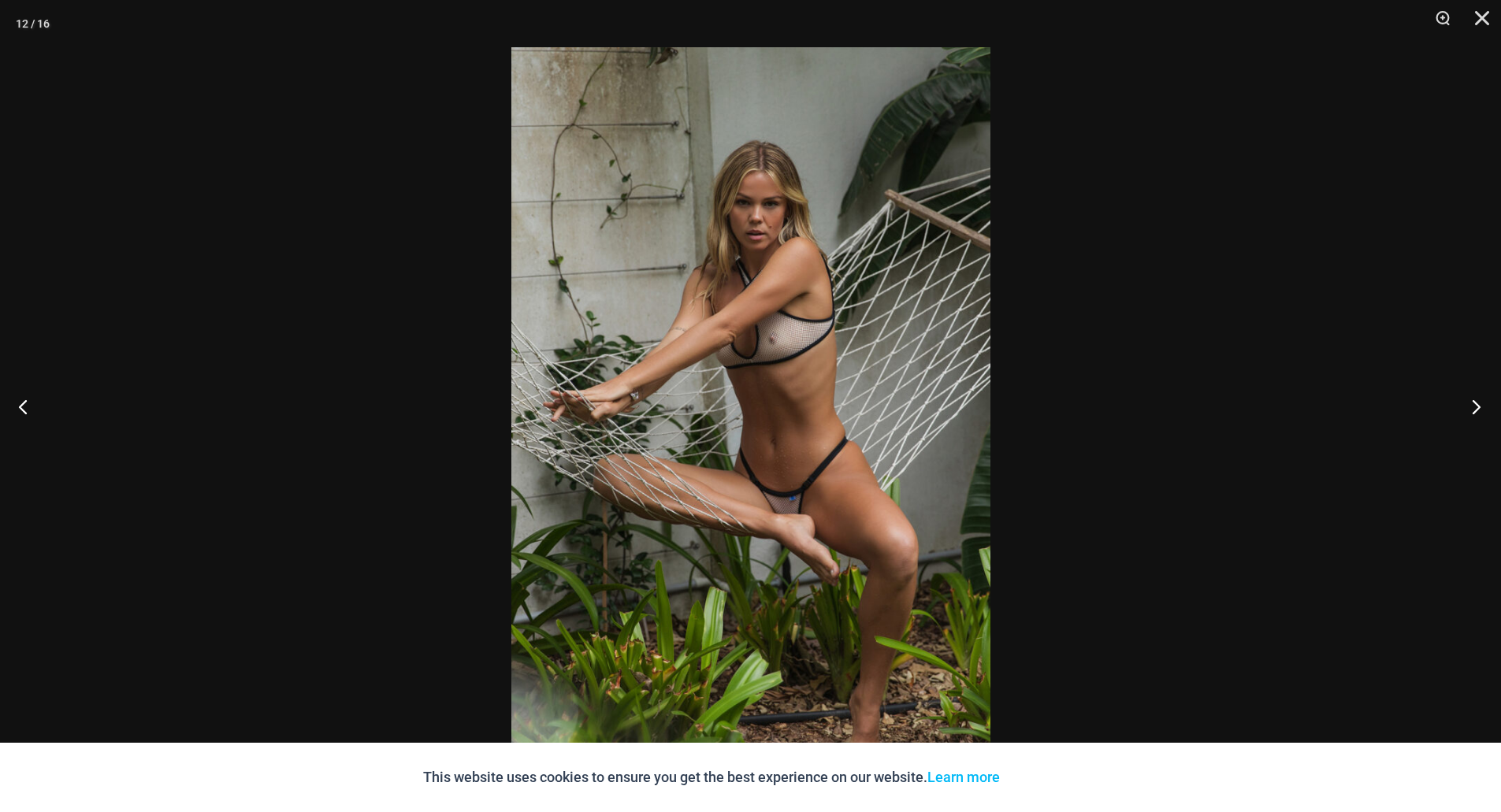
click at [1478, 406] on button "Next" at bounding box center [1472, 407] width 59 height 79
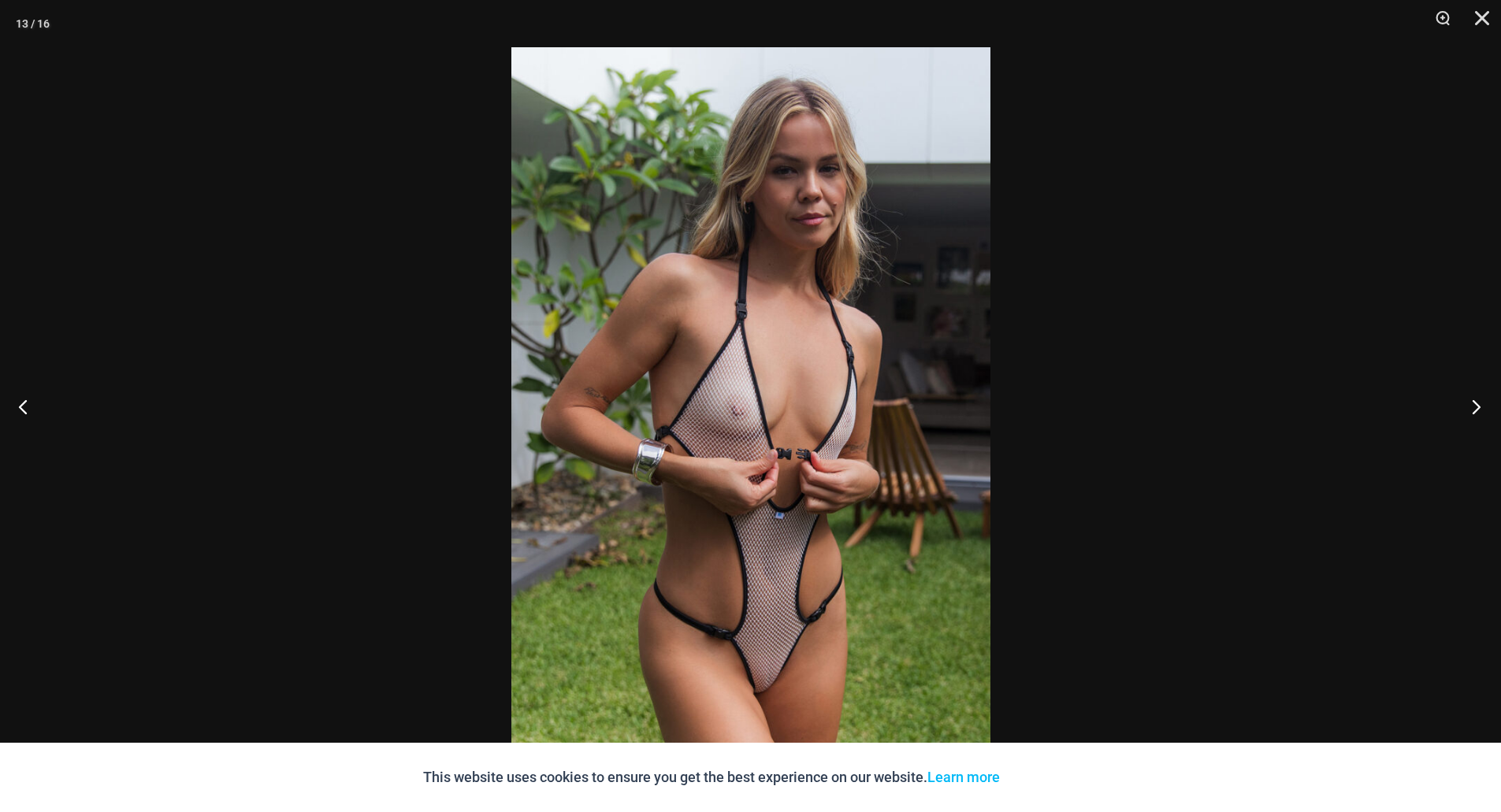
click at [1478, 406] on button "Next" at bounding box center [1472, 407] width 59 height 79
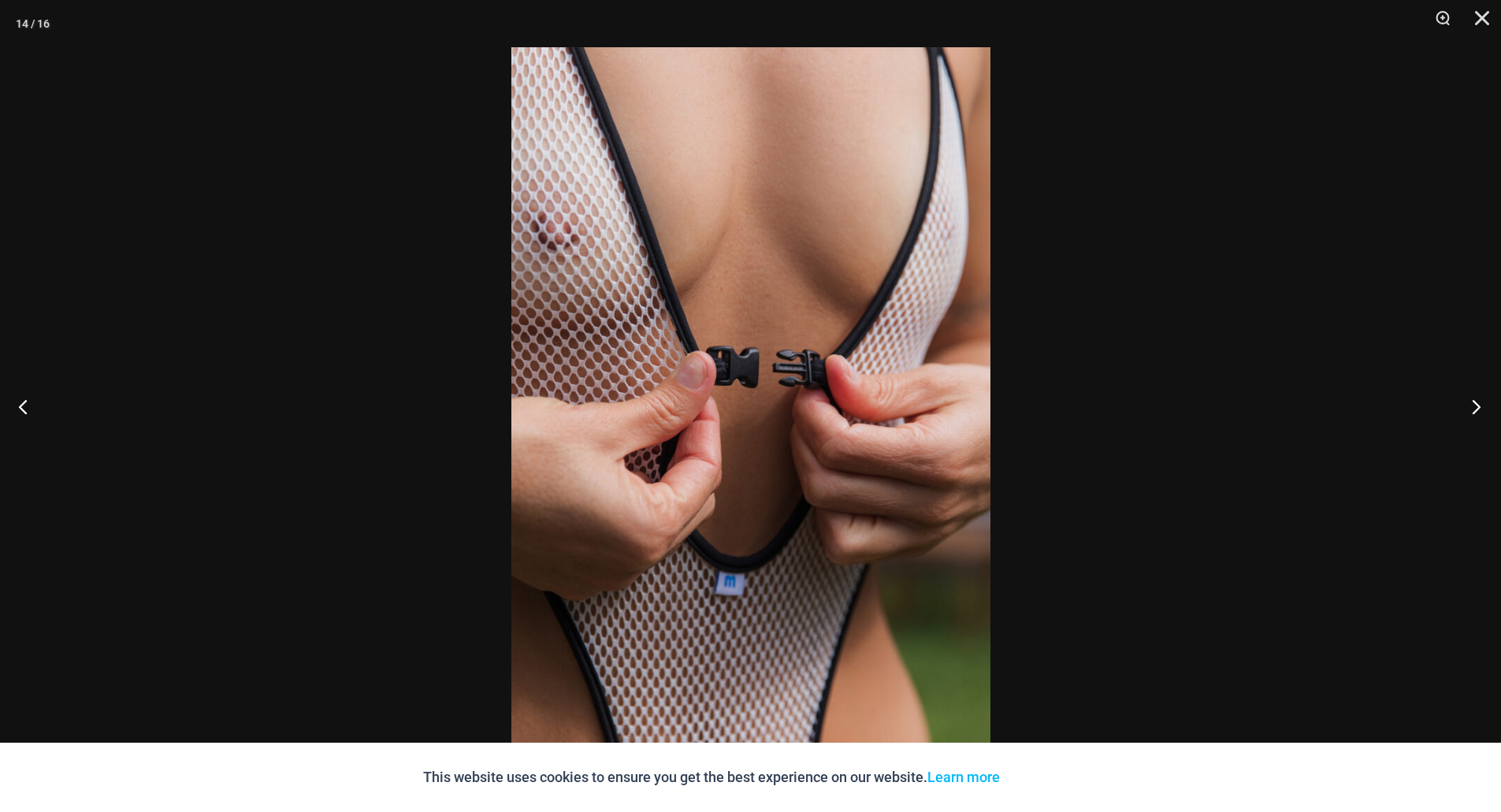
click at [1478, 406] on button "Next" at bounding box center [1472, 407] width 59 height 79
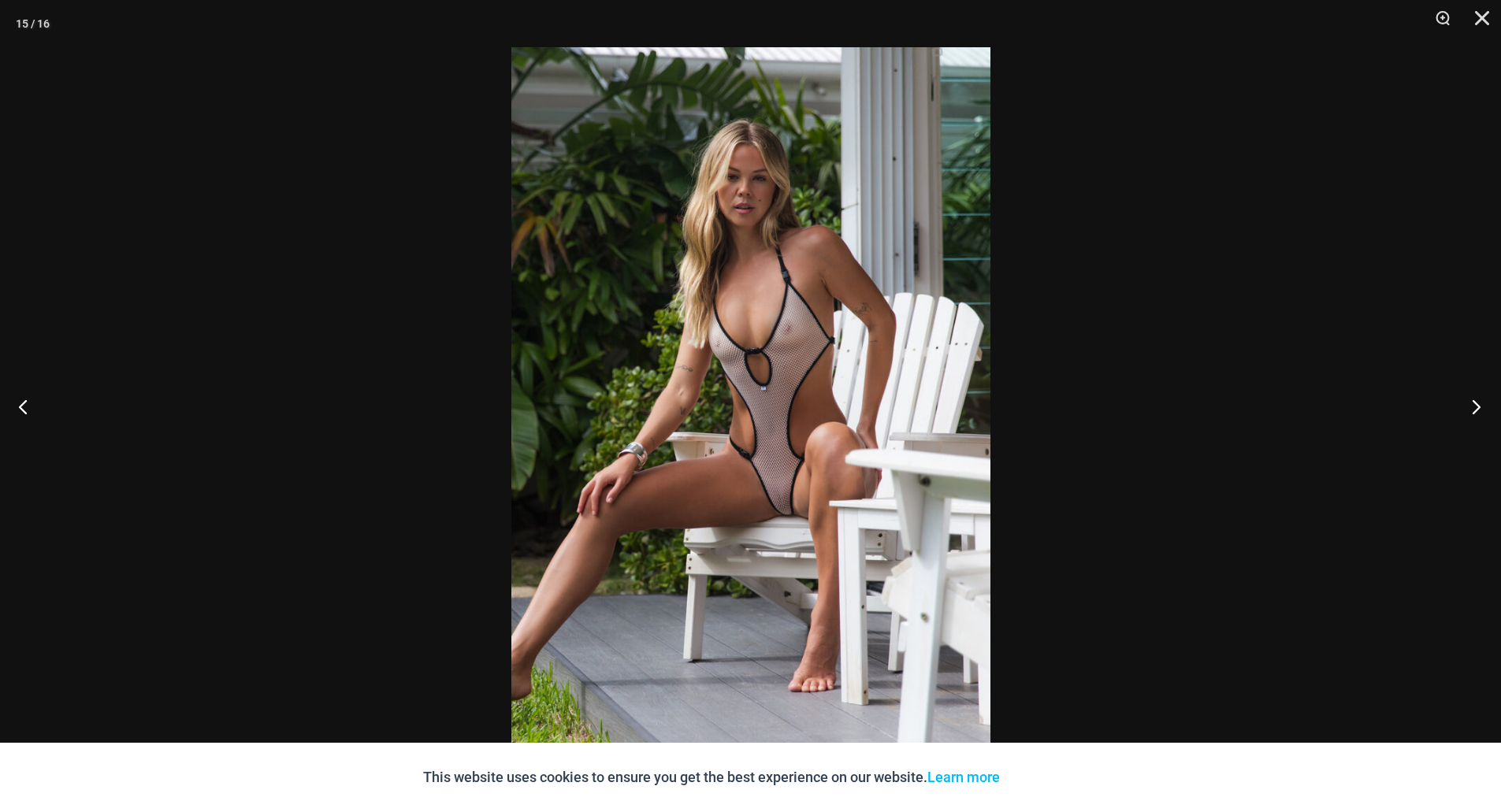
click at [1478, 406] on button "Next" at bounding box center [1472, 407] width 59 height 79
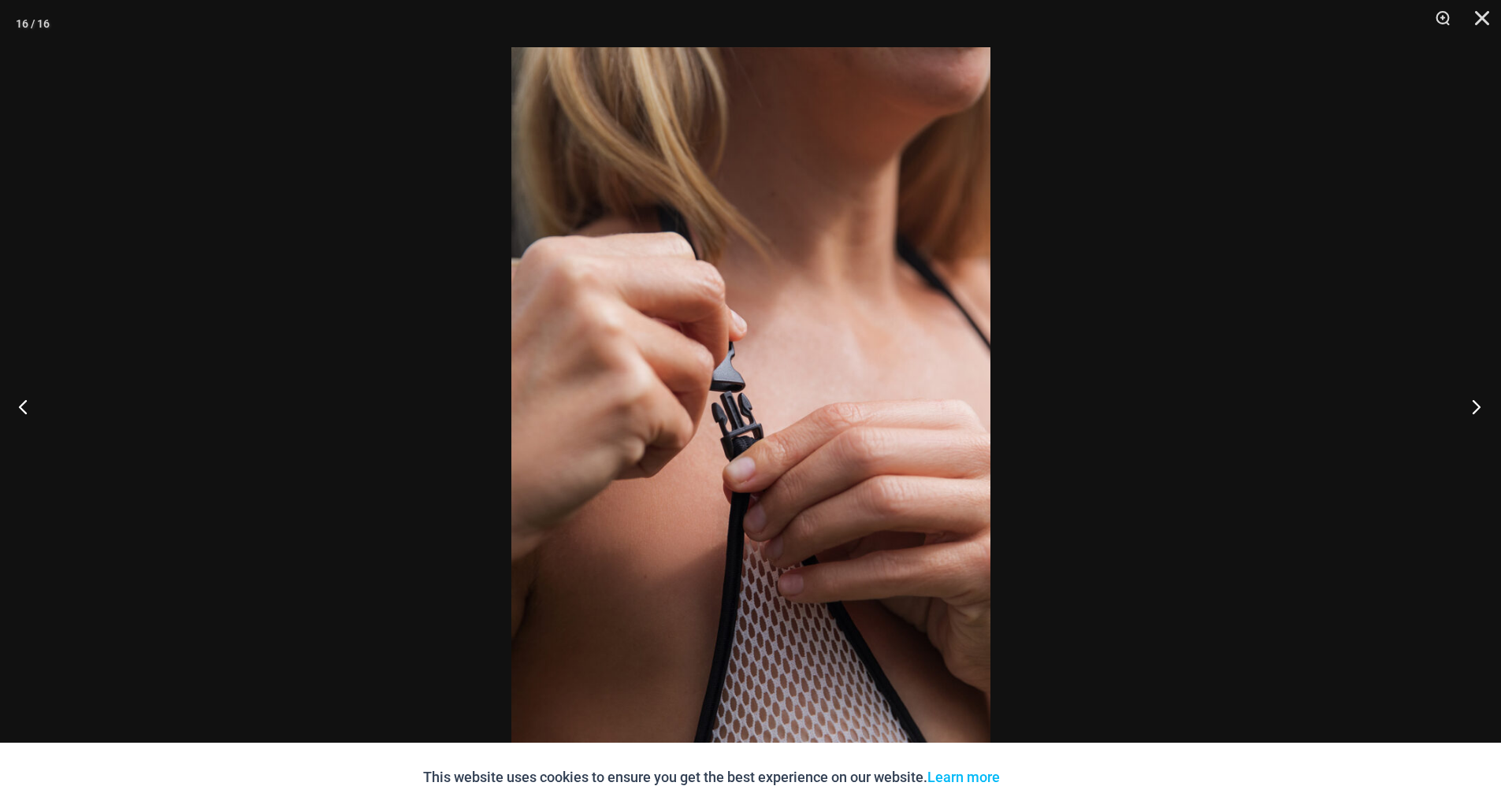
click at [1478, 406] on button "Next" at bounding box center [1472, 407] width 59 height 79
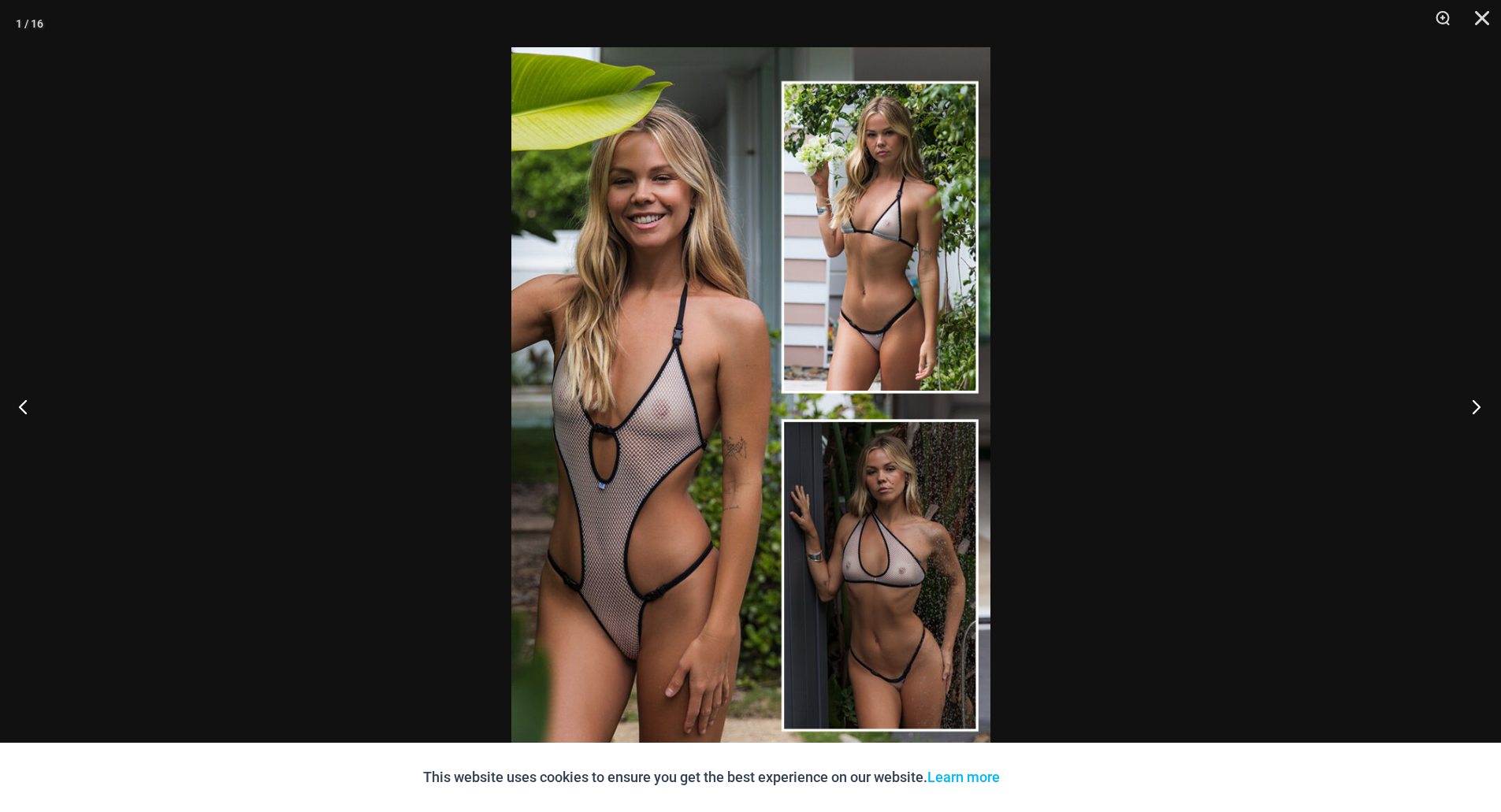
click at [1478, 406] on button "Next" at bounding box center [1472, 407] width 59 height 79
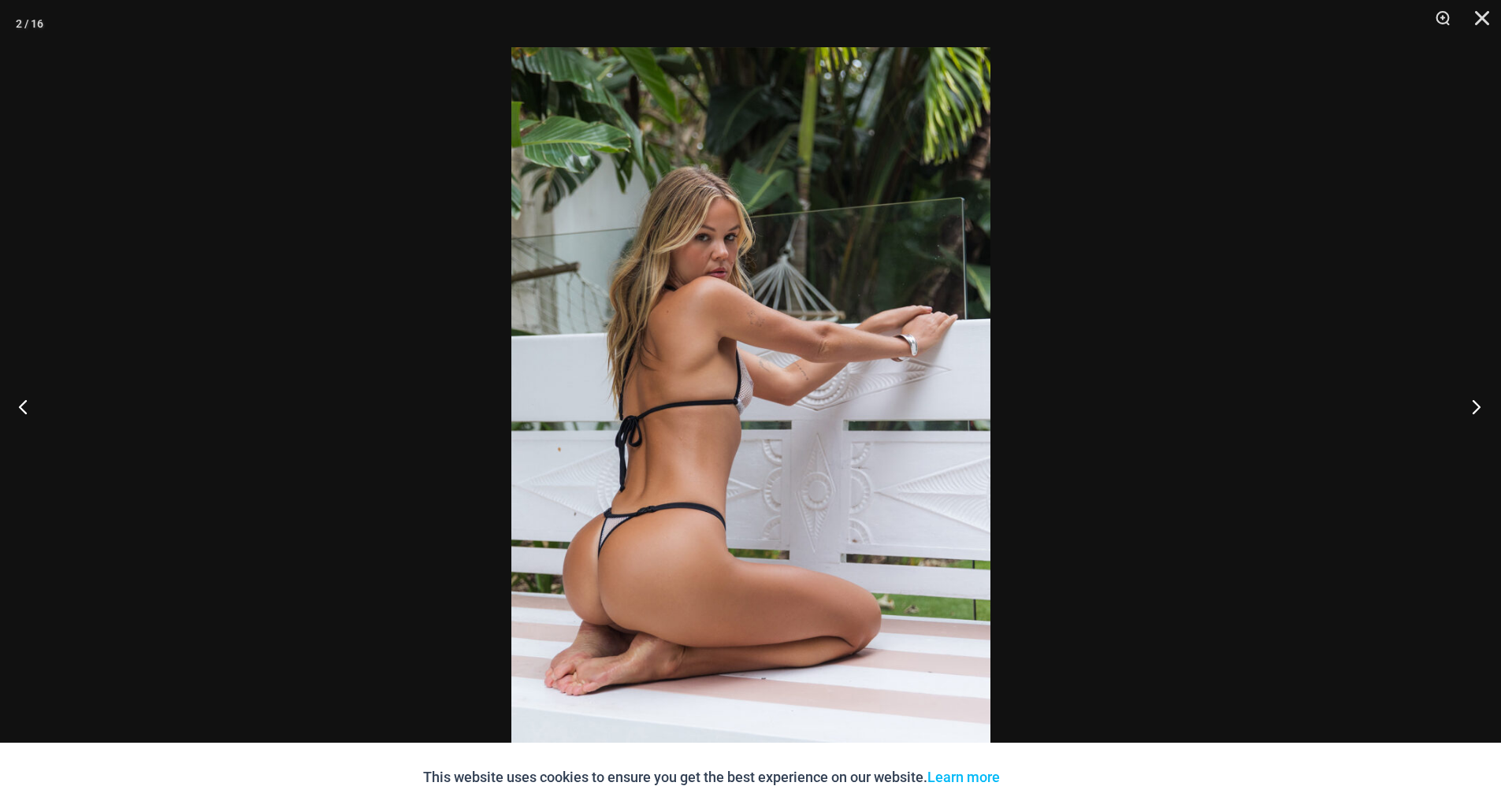
click at [1478, 406] on button "Next" at bounding box center [1472, 407] width 59 height 79
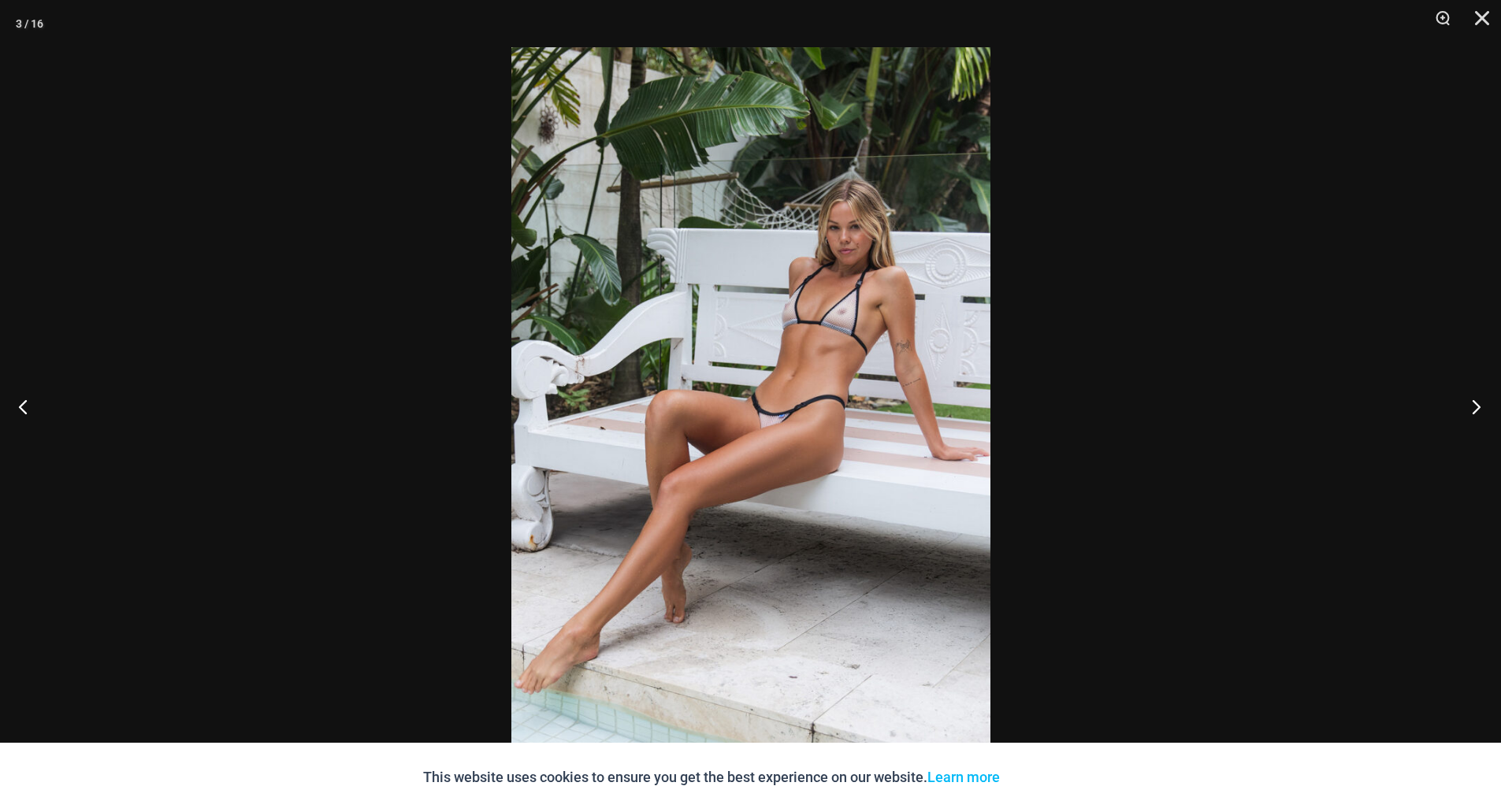
click at [1478, 406] on button "Next" at bounding box center [1472, 407] width 59 height 79
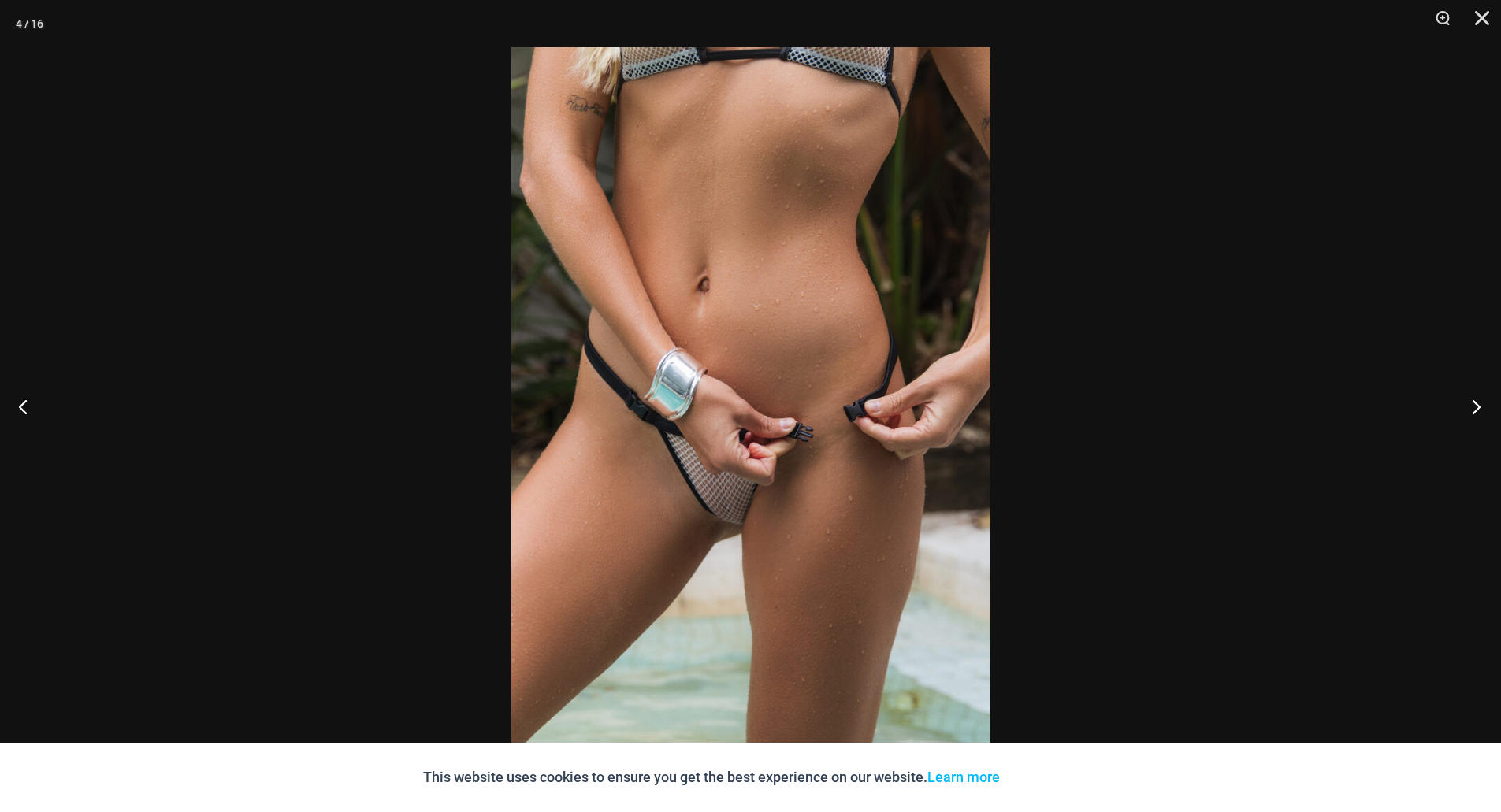
click at [1478, 406] on button "Next" at bounding box center [1472, 407] width 59 height 79
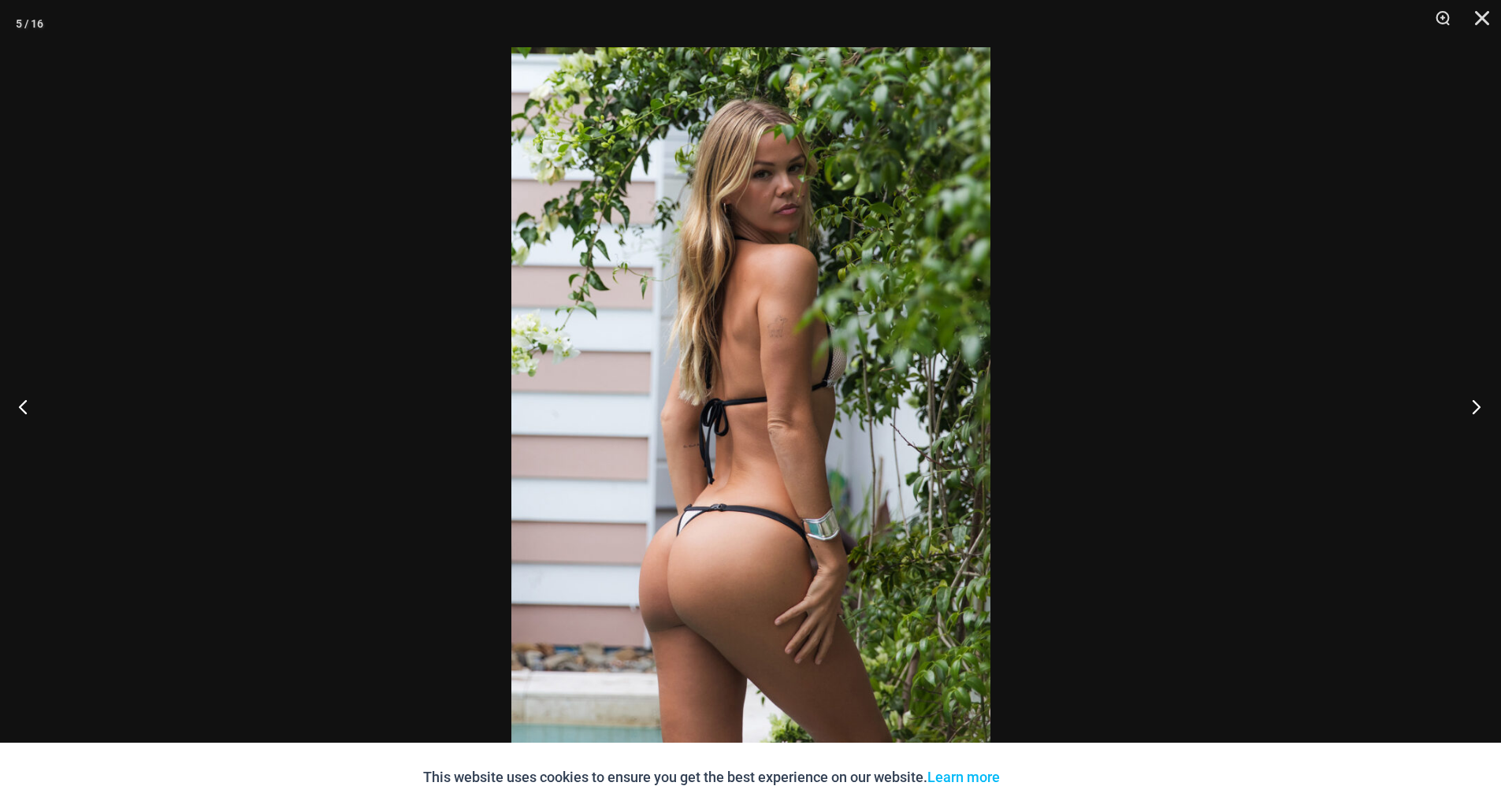
click at [1478, 406] on button "Next" at bounding box center [1472, 407] width 59 height 79
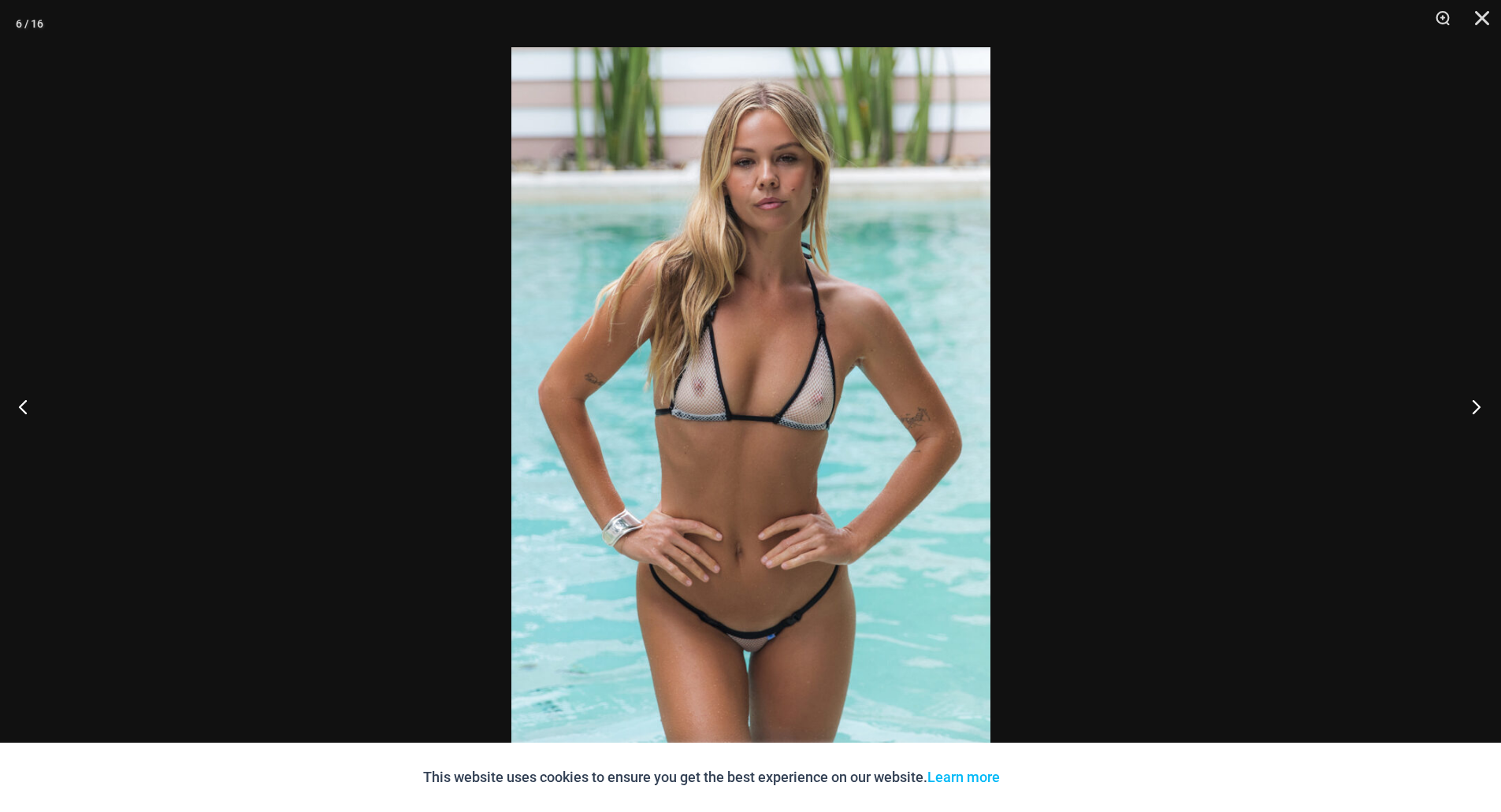
click at [1478, 406] on button "Next" at bounding box center [1472, 407] width 59 height 79
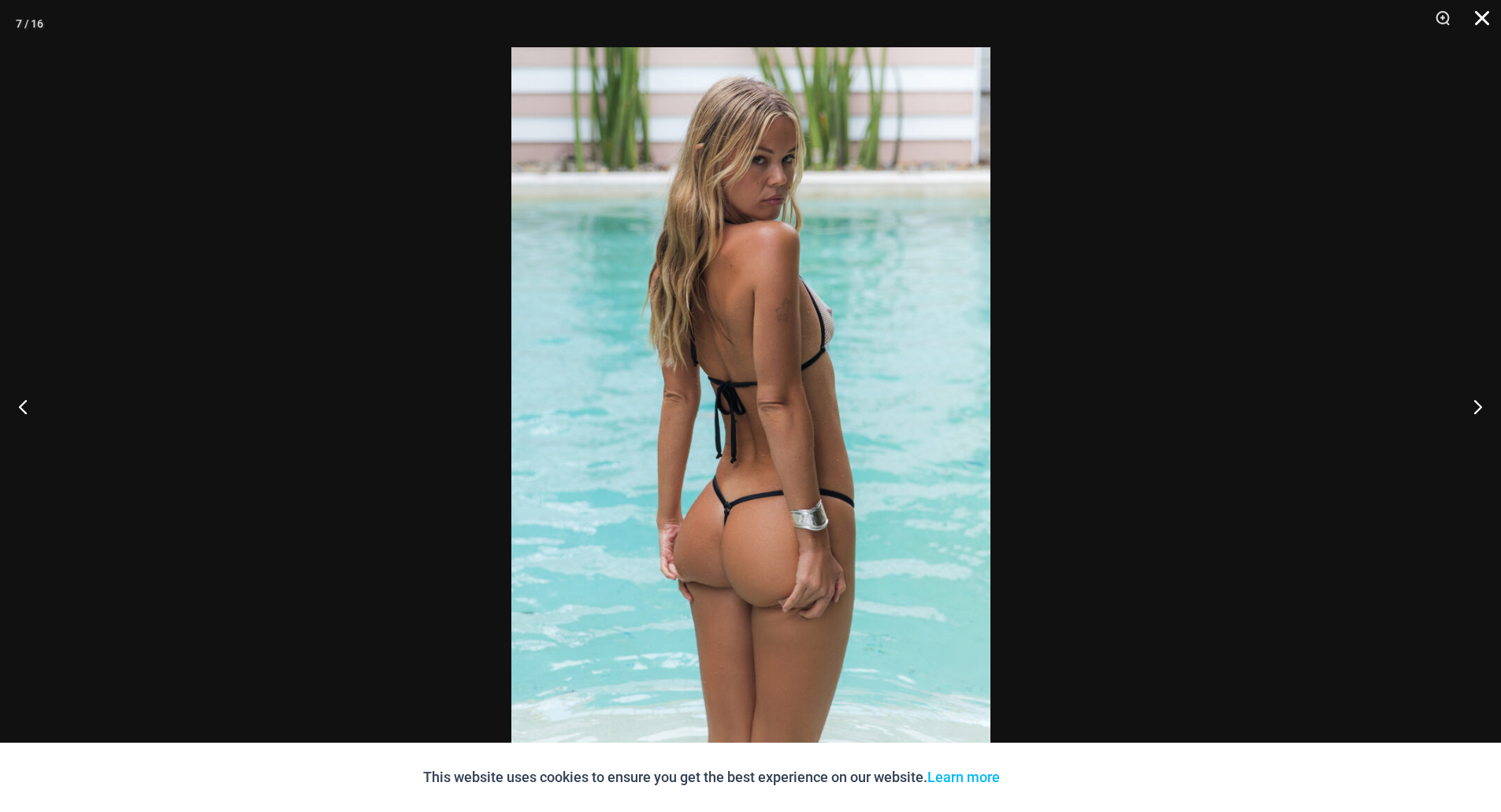
click at [1481, 7] on button "Close" at bounding box center [1477, 24] width 40 height 47
